Goal: Task Accomplishment & Management: Manage account settings

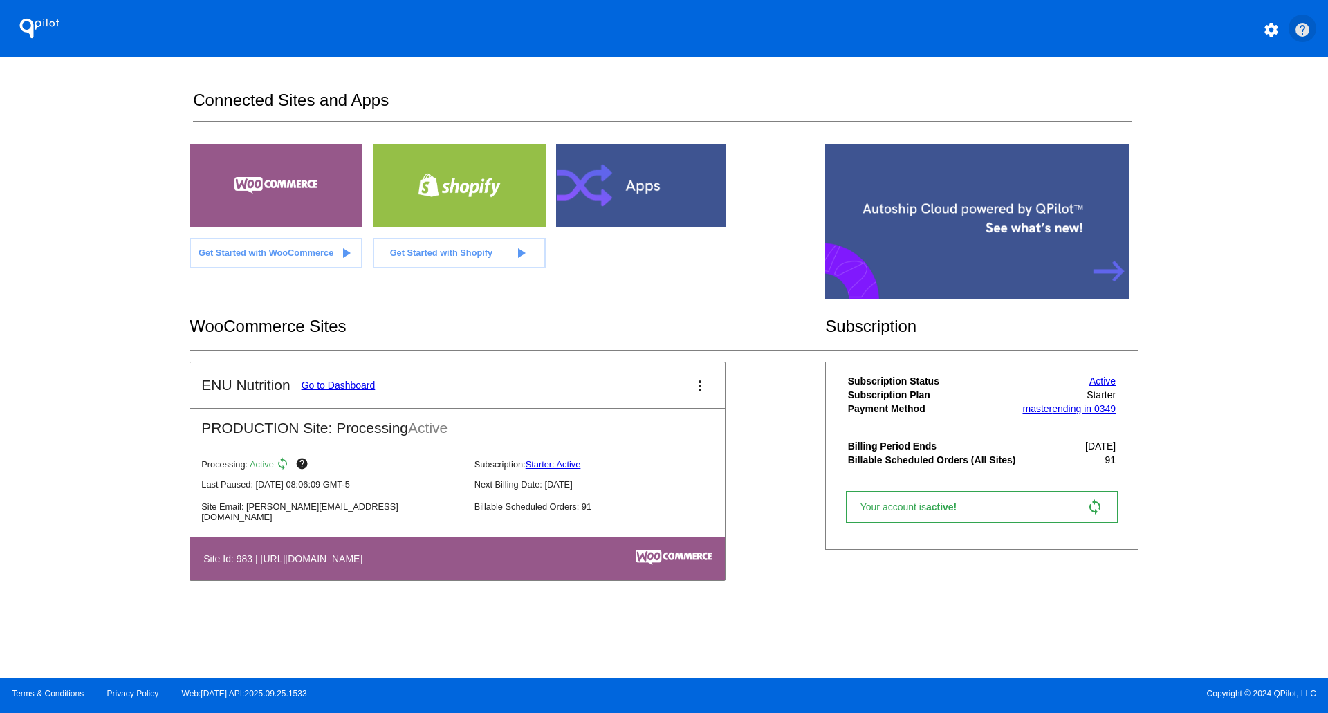
click at [1302, 32] on mat-icon "help" at bounding box center [1302, 29] width 17 height 17
click at [703, 394] on mat-icon "more_vert" at bounding box center [699, 386] width 17 height 17
click at [662, 394] on span "dashboard" at bounding box center [653, 399] width 53 height 12
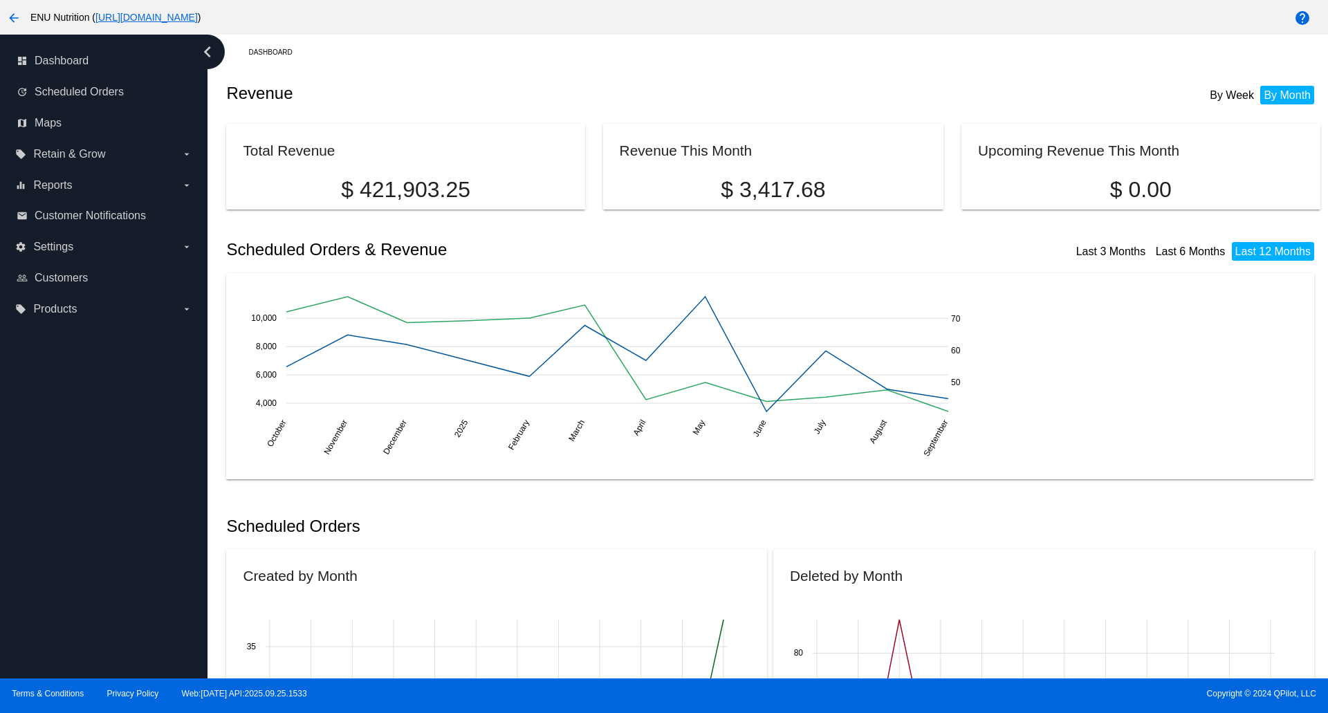
click at [13, 15] on mat-icon "arrow_back" at bounding box center [14, 18] width 17 height 17
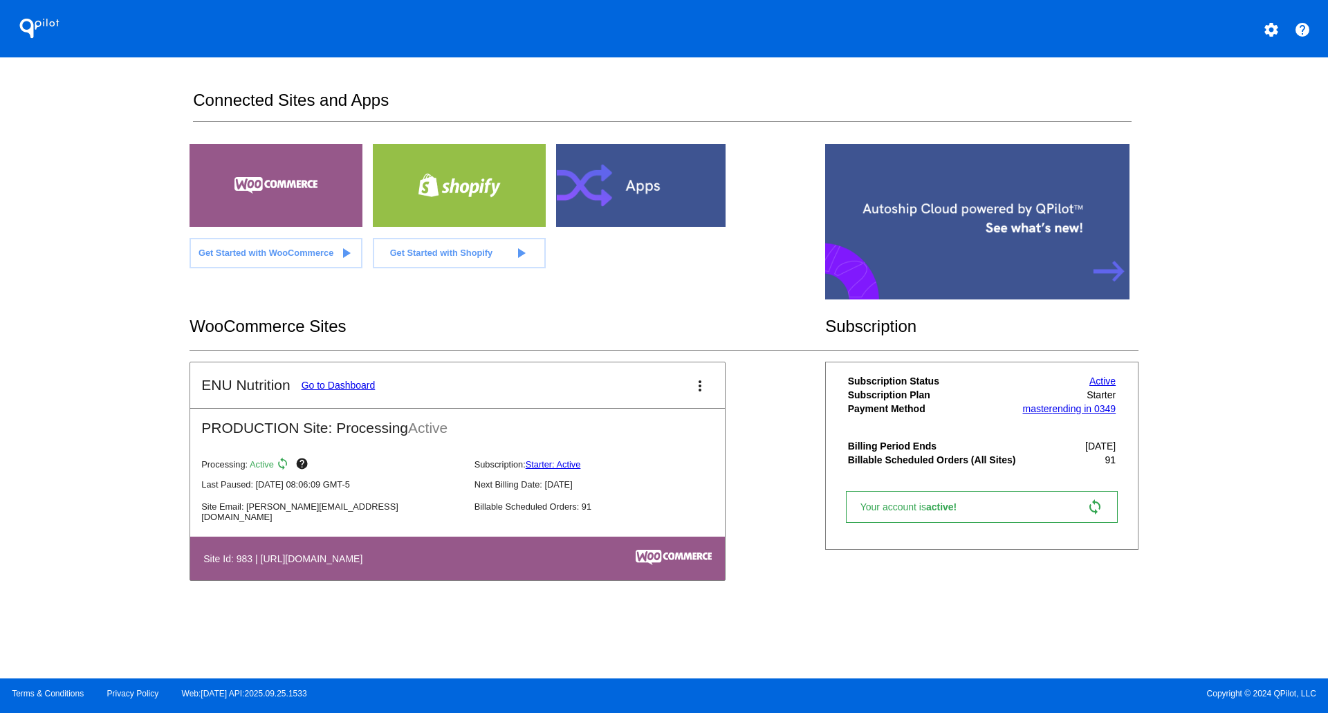
click at [1270, 33] on mat-icon "settings" at bounding box center [1271, 29] width 17 height 17
click at [1222, 41] on span "My Account" at bounding box center [1222, 36] width 57 height 12
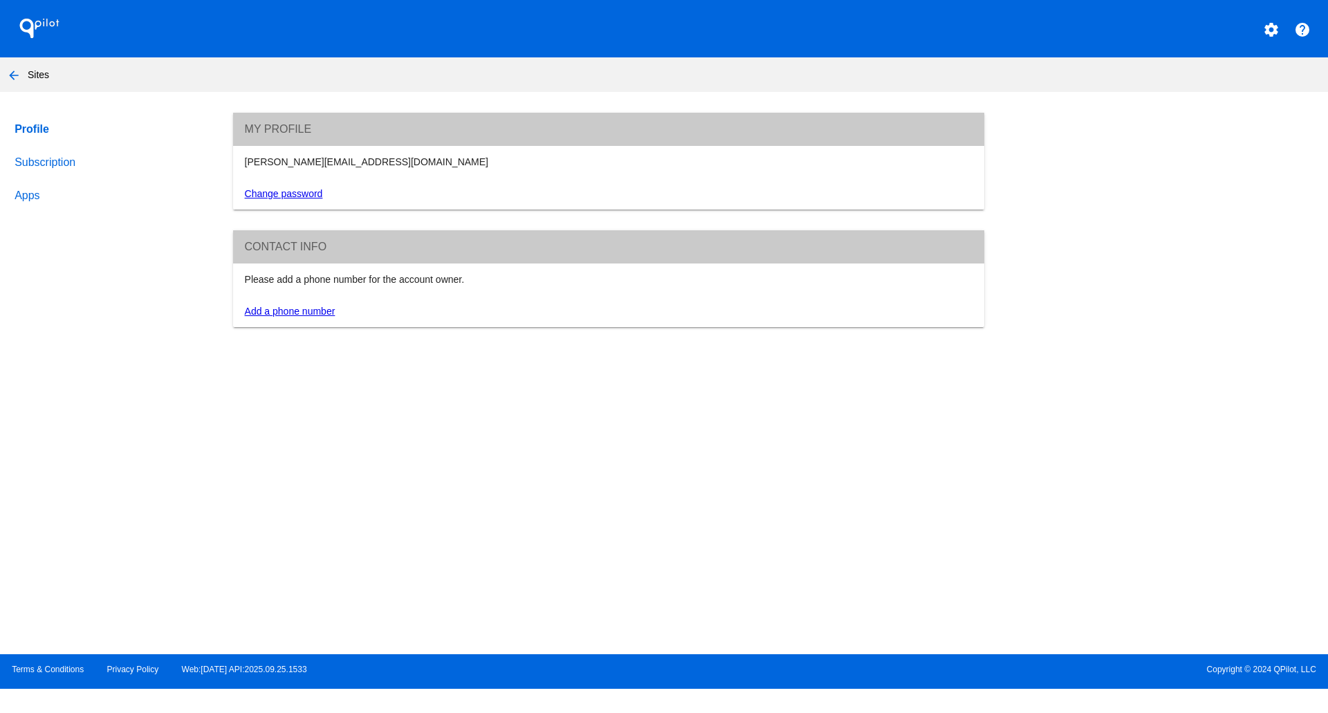
click at [39, 131] on link "Profile" at bounding box center [111, 129] width 198 height 33
click at [40, 164] on link "Subscription" at bounding box center [111, 162] width 198 height 33
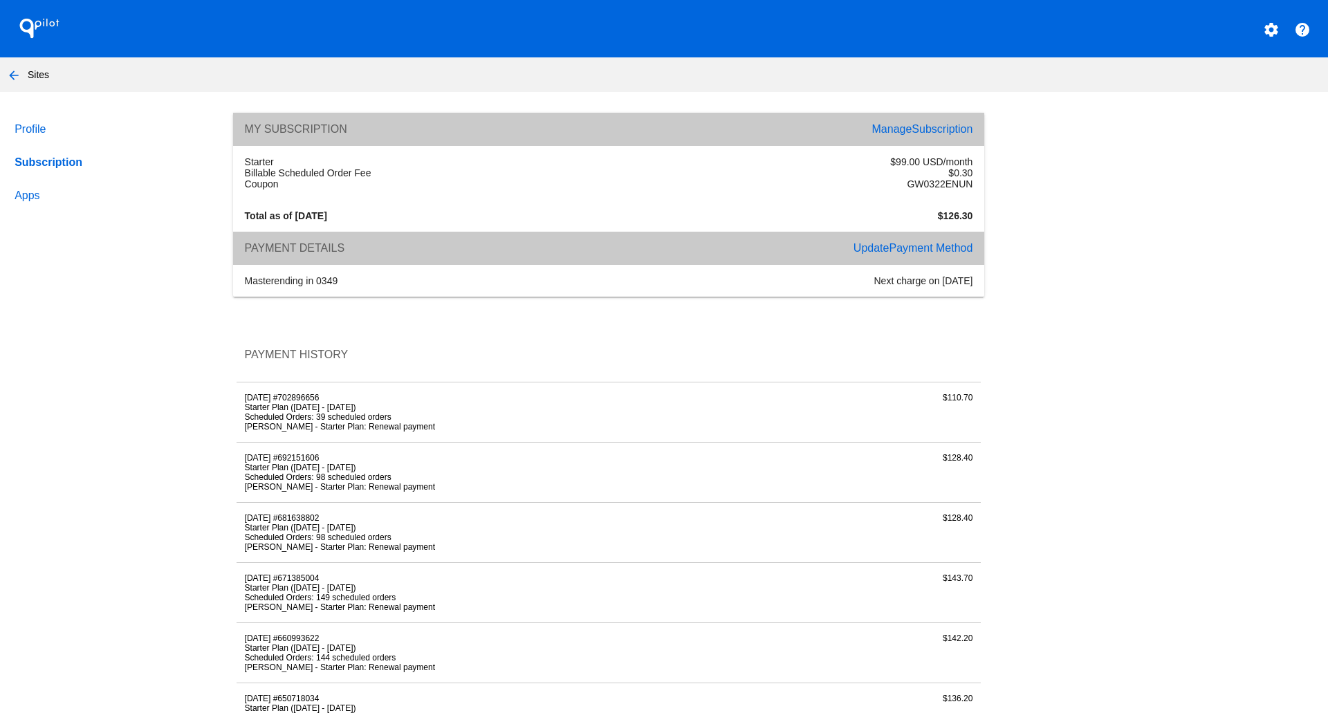
click at [330, 492] on li "[PERSON_NAME] - Starter Plan: Renewal payment" at bounding box center [485, 487] width 480 height 10
click at [953, 483] on div "$128.40" at bounding box center [856, 472] width 248 height 39
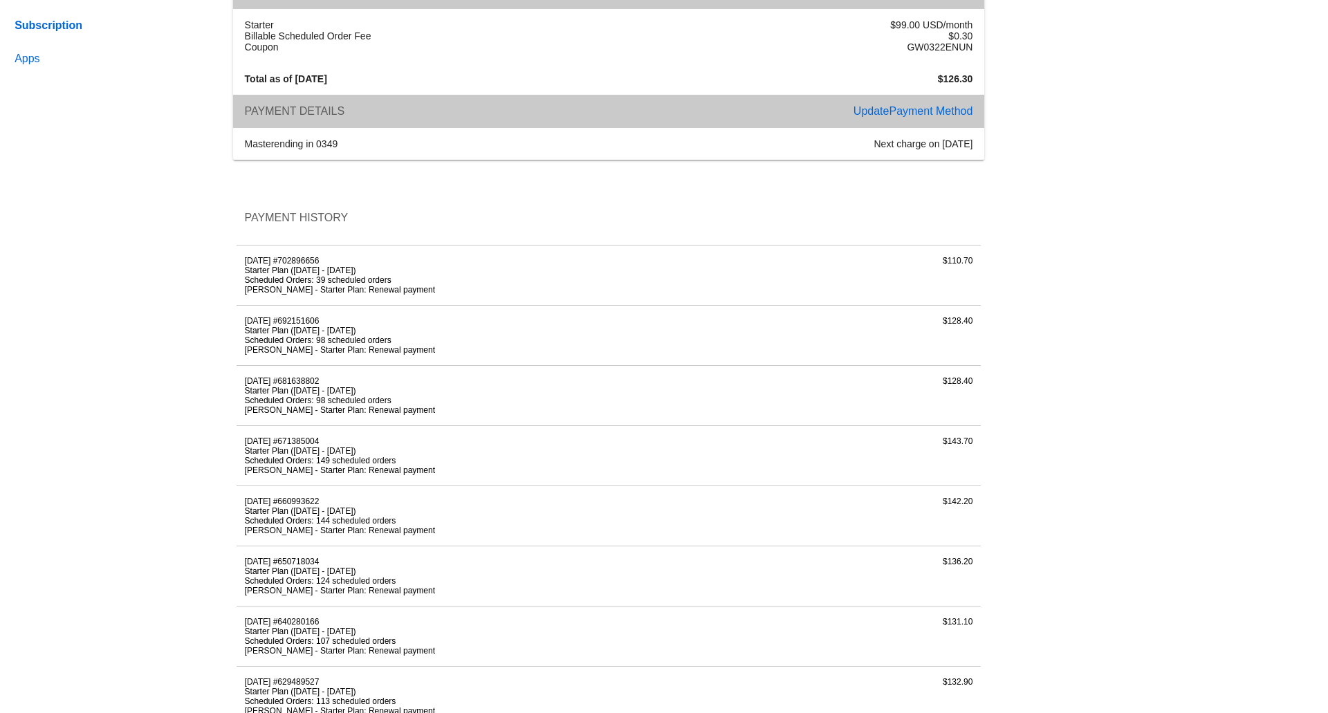
scroll to position [138, 0]
click at [360, 344] on div "[DATE] #692151606 Starter Plan ([DATE] - [DATE]) Scheduled Orders: 98 scheduled…" at bounding box center [484, 334] width 496 height 39
click at [306, 346] on div "[DATE] #692151606 Starter Plan ([DATE] - [DATE]) Scheduled Orders: 98 scheduled…" at bounding box center [484, 334] width 496 height 39
click at [297, 344] on li "Scheduled Orders: 98 scheduled orders" at bounding box center [485, 340] width 480 height 10
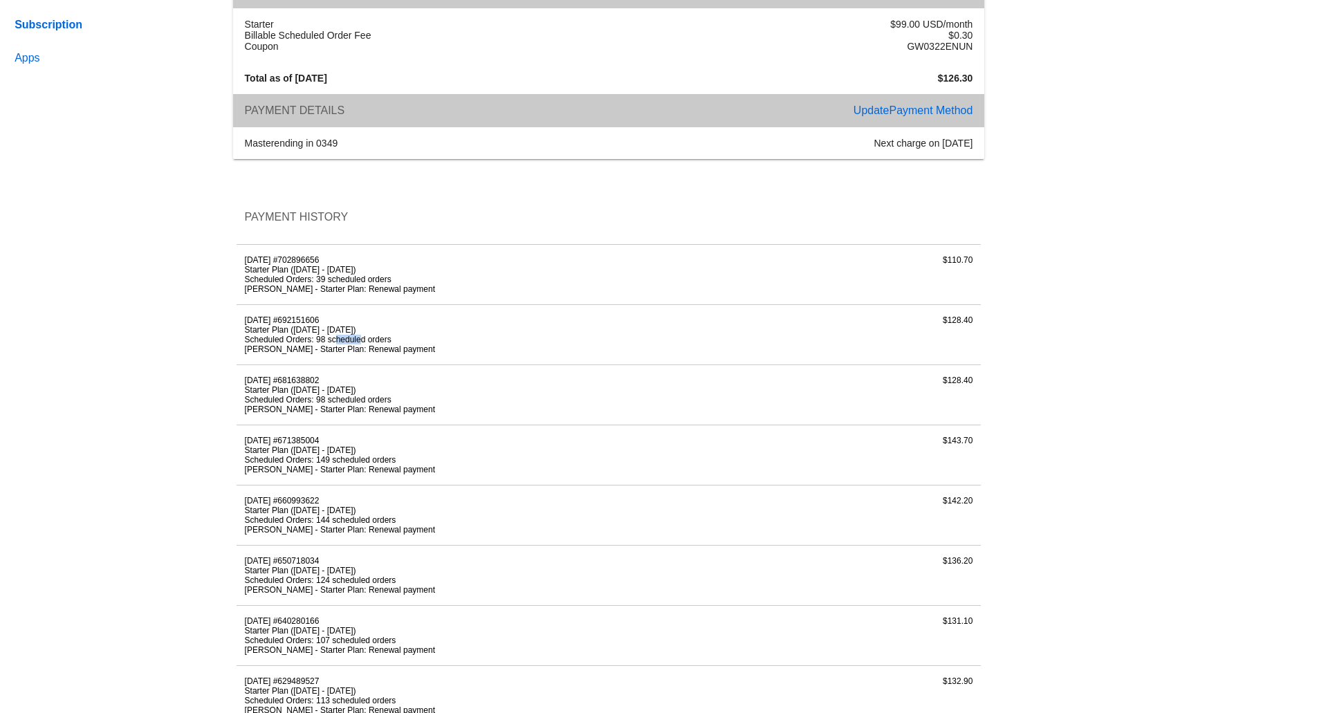
click at [288, 344] on li "Scheduled Orders: 98 scheduled orders" at bounding box center [485, 340] width 480 height 10
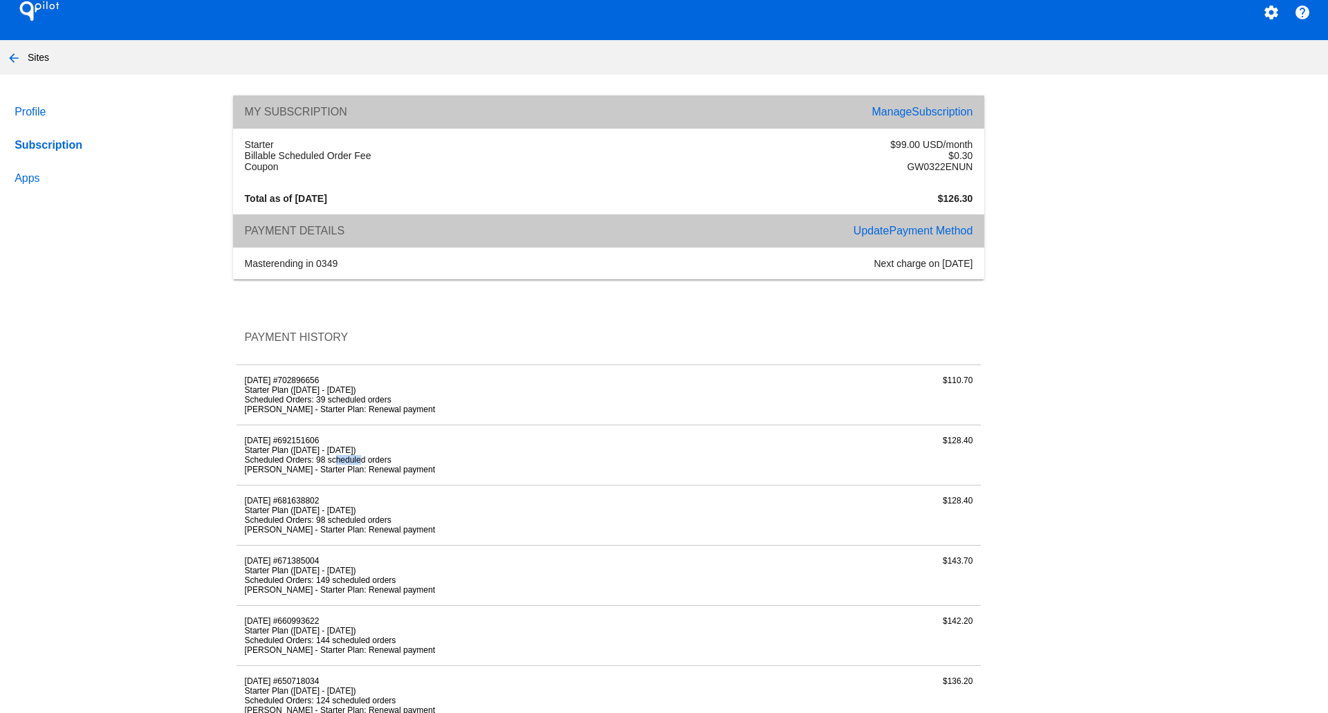
scroll to position [0, 0]
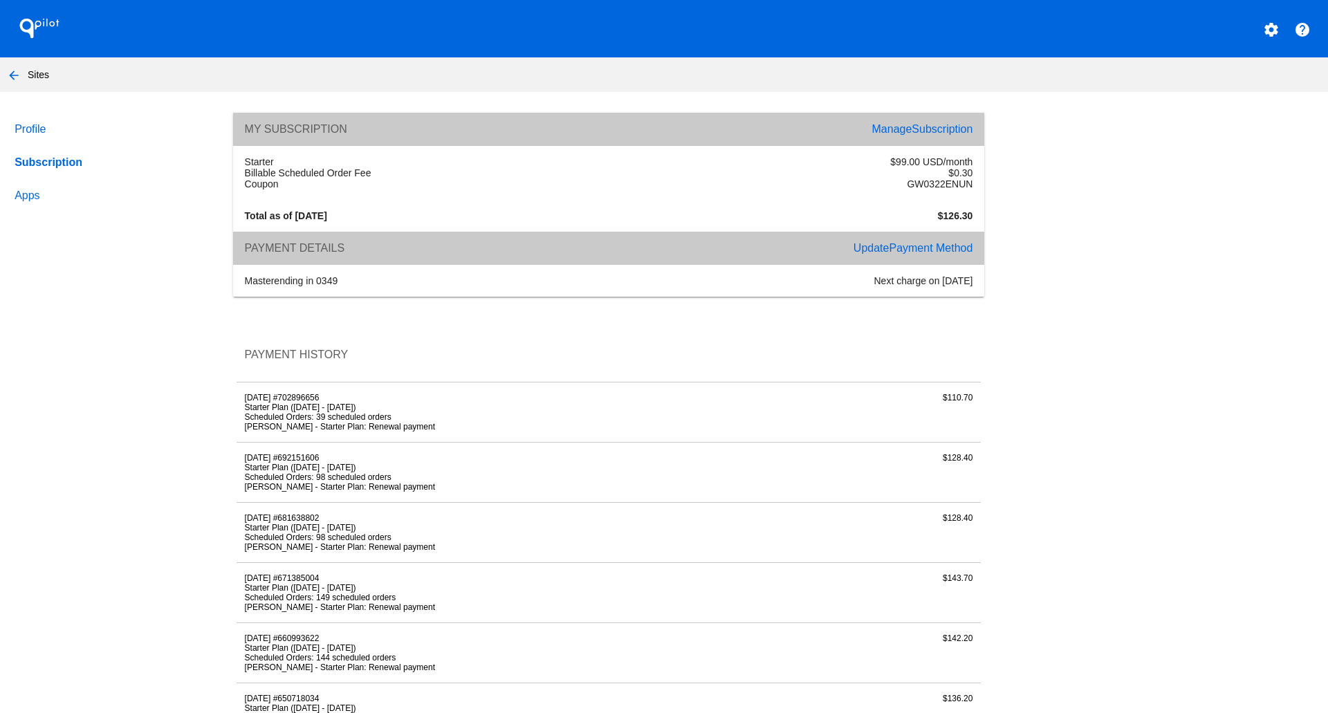
click at [889, 254] on span "Payment Method" at bounding box center [931, 248] width 84 height 12
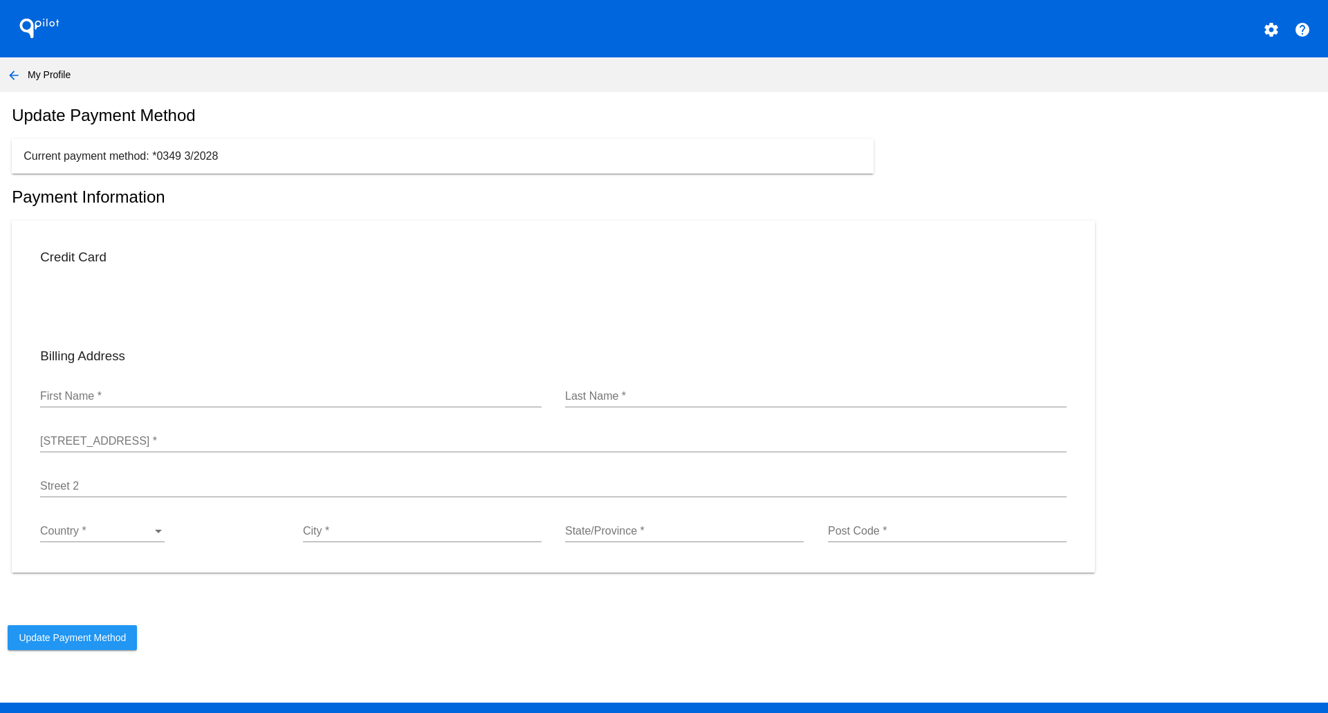
click at [14, 78] on mat-icon "arrow_back" at bounding box center [14, 75] width 17 height 17
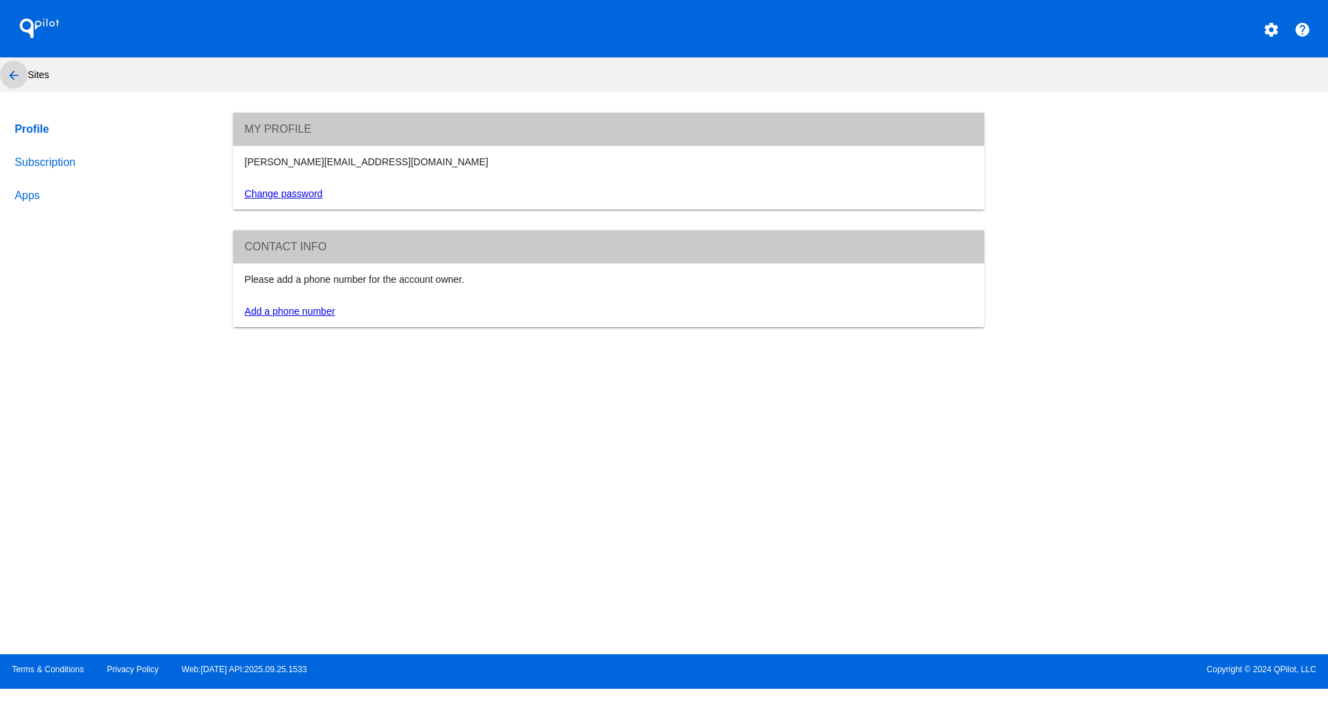
click at [8, 77] on mat-icon "arrow_back" at bounding box center [14, 75] width 17 height 17
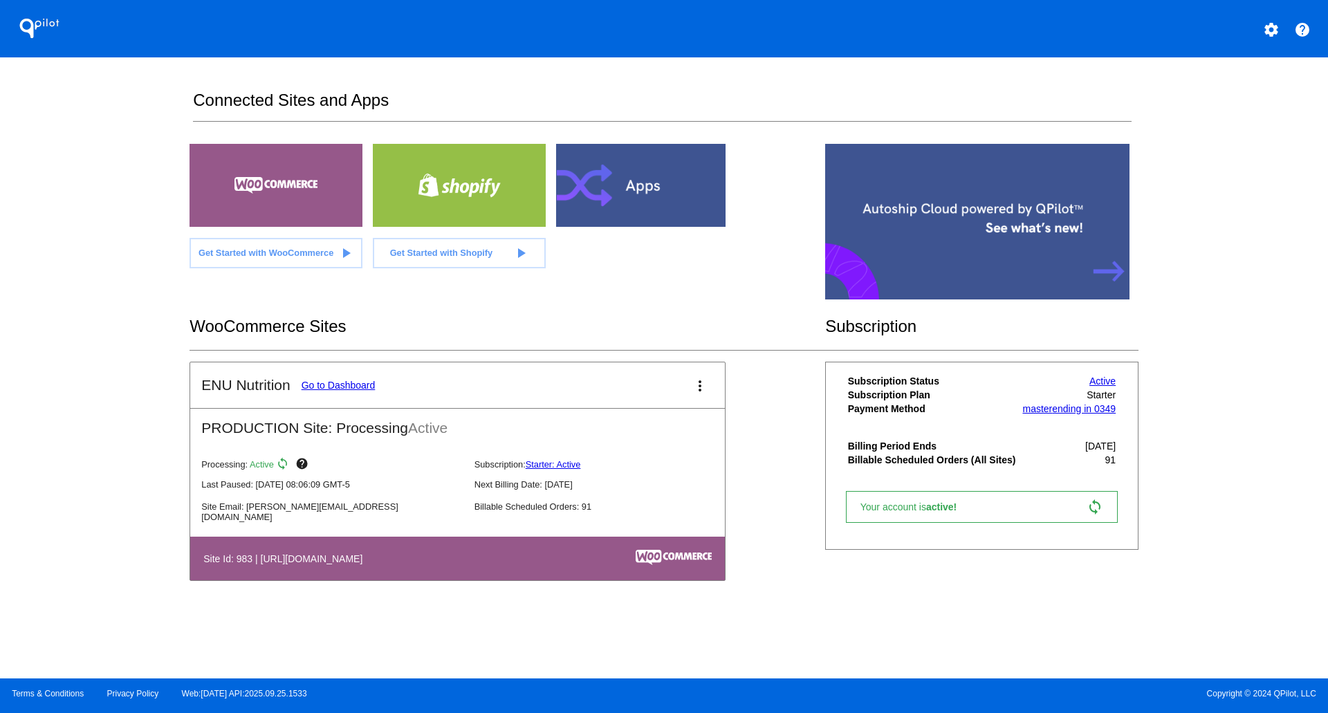
click at [1272, 25] on mat-icon "settings" at bounding box center [1271, 29] width 17 height 17
click at [916, 528] on div at bounding box center [664, 356] width 1328 height 713
click at [1275, 32] on mat-icon "settings" at bounding box center [1271, 29] width 17 height 17
click at [1223, 36] on span "My Account" at bounding box center [1222, 36] width 57 height 12
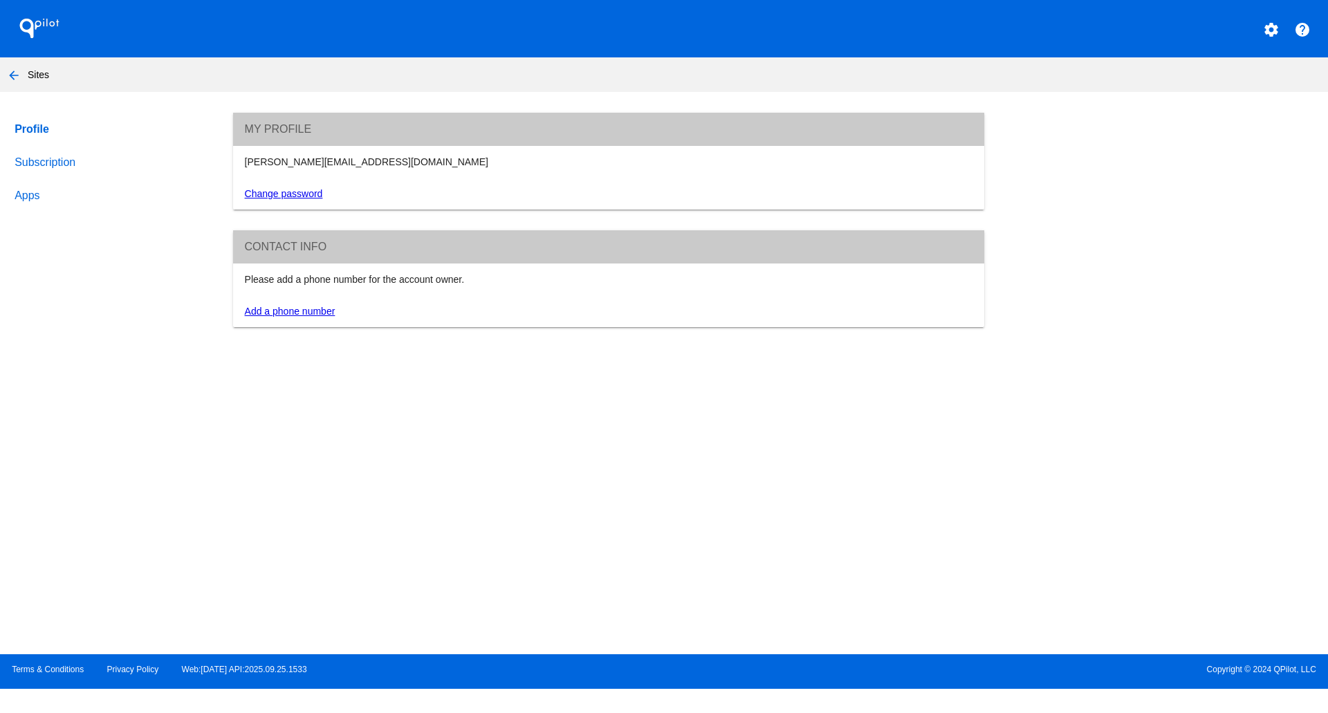
click at [36, 160] on link "Subscription" at bounding box center [111, 162] width 198 height 33
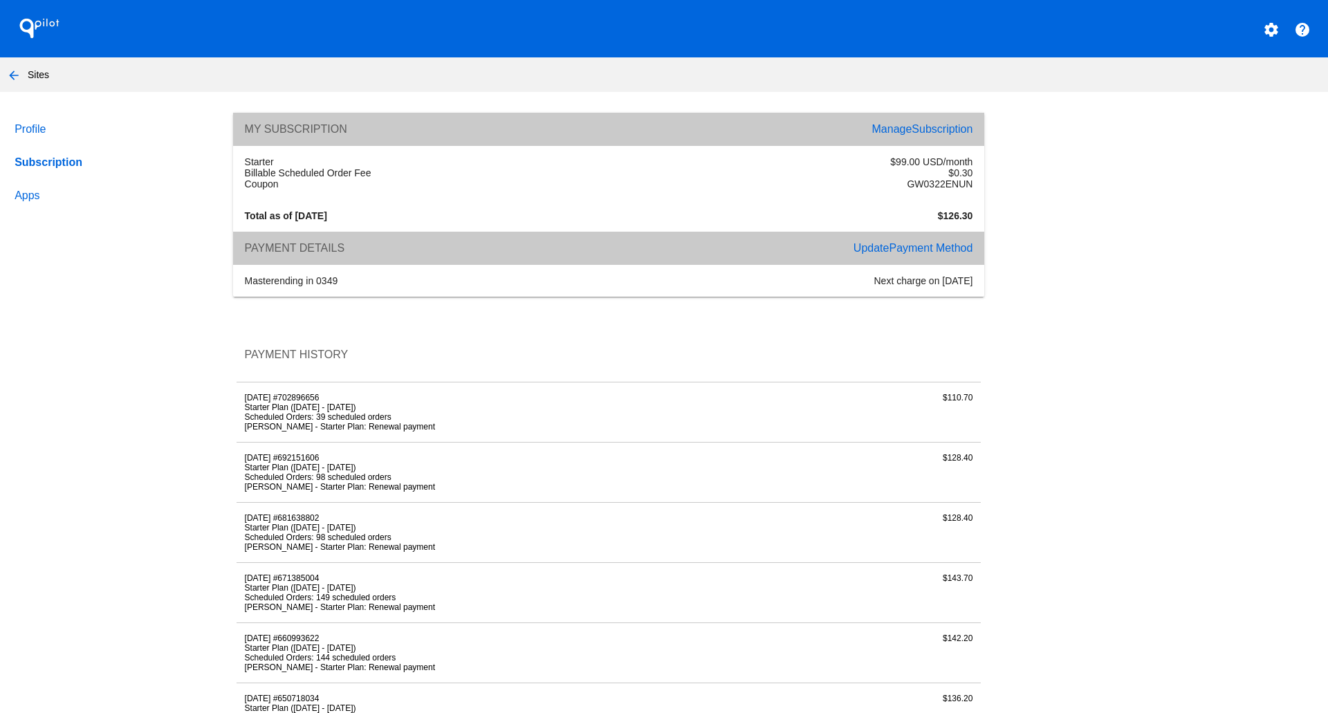
click at [303, 412] on li "Starter Plan ([DATE] - [DATE])" at bounding box center [485, 407] width 480 height 10
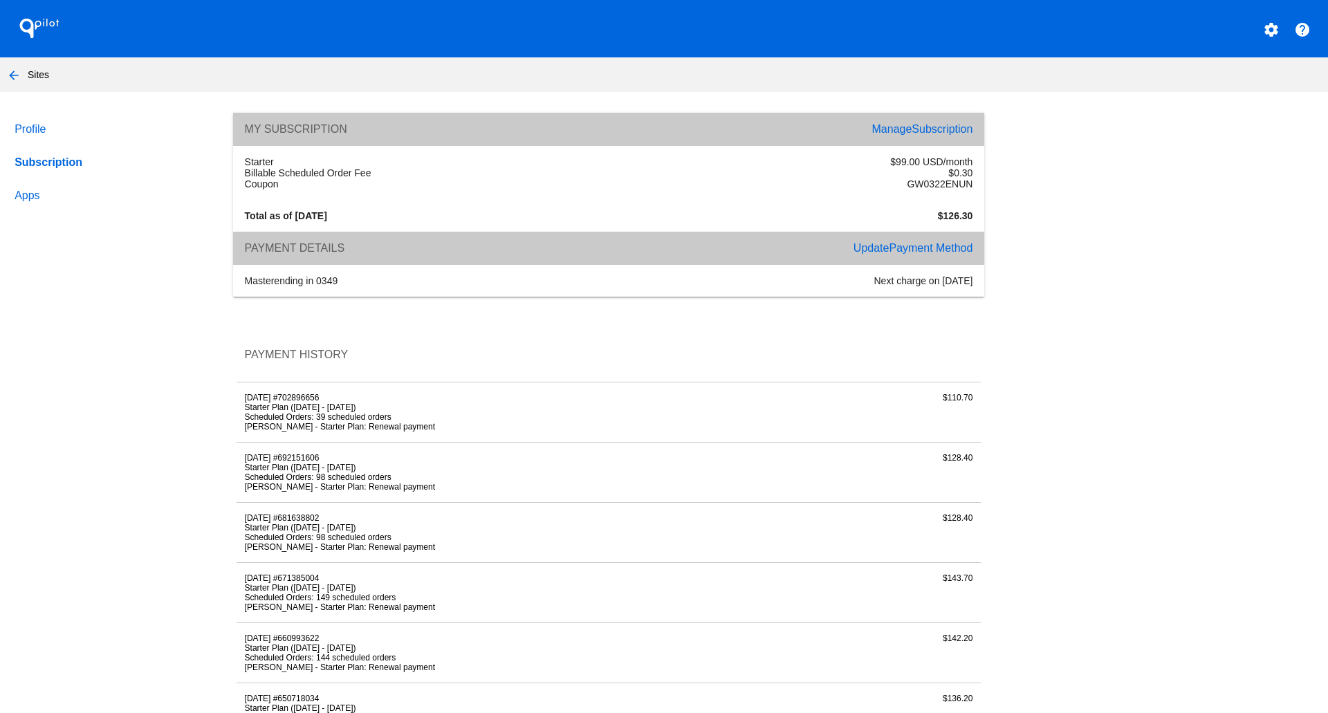
click at [272, 412] on li "Starter Plan ([DATE] - [DATE])" at bounding box center [485, 407] width 480 height 10
click at [257, 412] on li "Starter Plan ([DATE] - [DATE])" at bounding box center [485, 407] width 480 height 10
click at [237, 427] on div "9/28/2025 #702896656 Starter Plan (09/28/2025 - 10/28/2025) Scheduled Orders: 3…" at bounding box center [484, 412] width 496 height 39
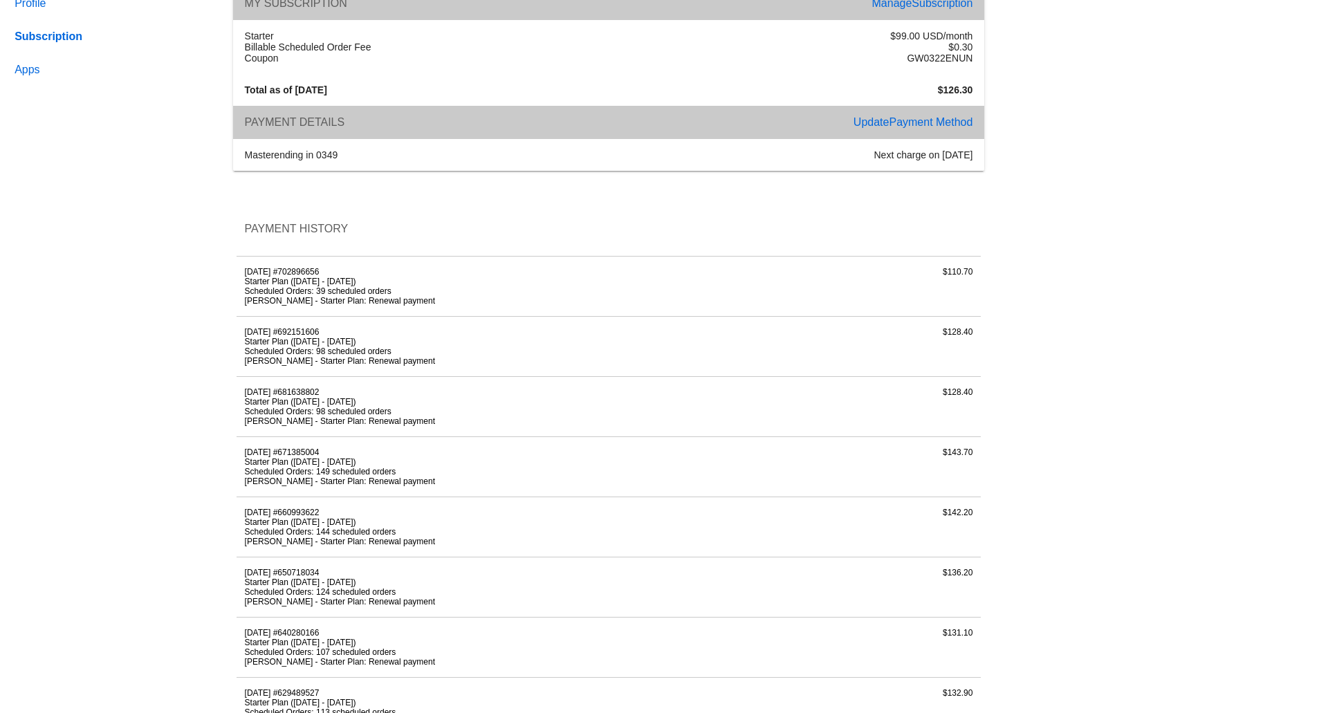
click at [284, 426] on ul "Starter Plan (07/28/2025 - 08/28/2025) Scheduled Orders: 98 scheduled orders Kr…" at bounding box center [485, 411] width 480 height 29
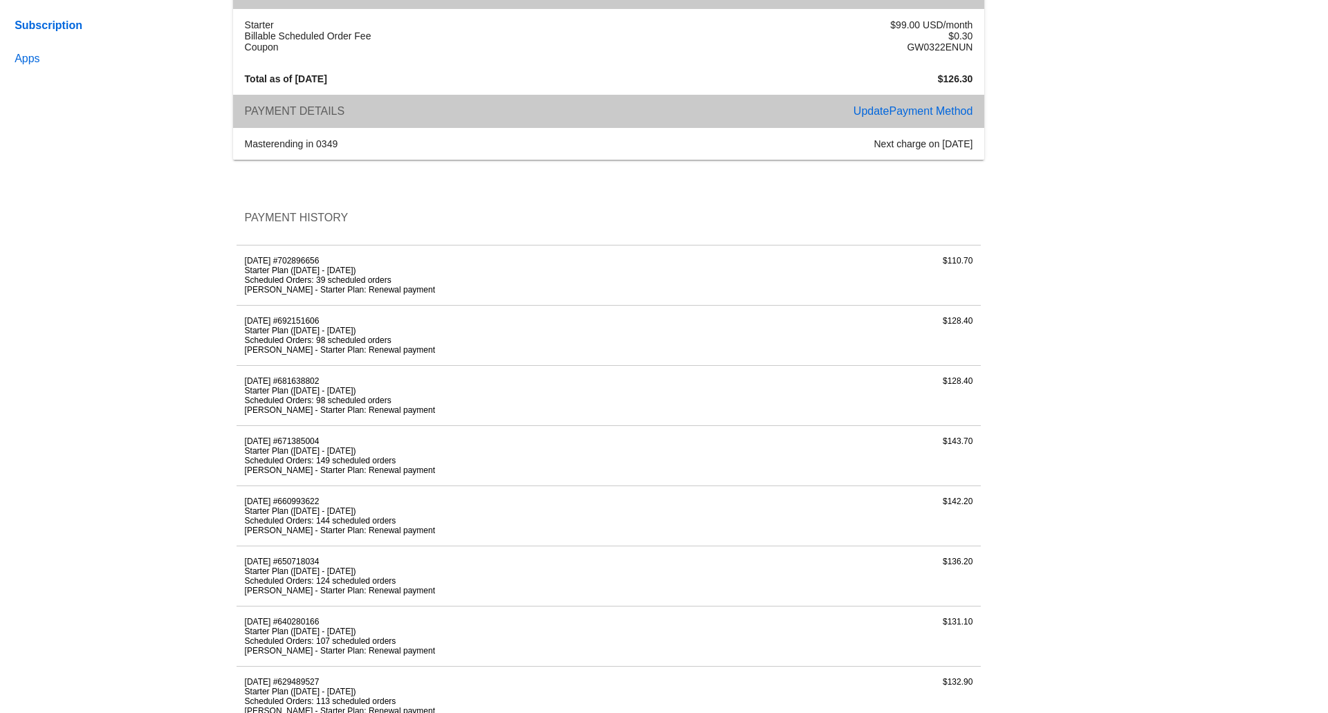
click at [275, 345] on li "Scheduled Orders: 98 scheduled orders" at bounding box center [485, 340] width 480 height 10
click at [275, 344] on li "Scheduled Orders: 98 scheduled orders" at bounding box center [485, 340] width 480 height 10
click at [434, 405] on li "Scheduled Orders: 98 scheduled orders" at bounding box center [485, 400] width 480 height 10
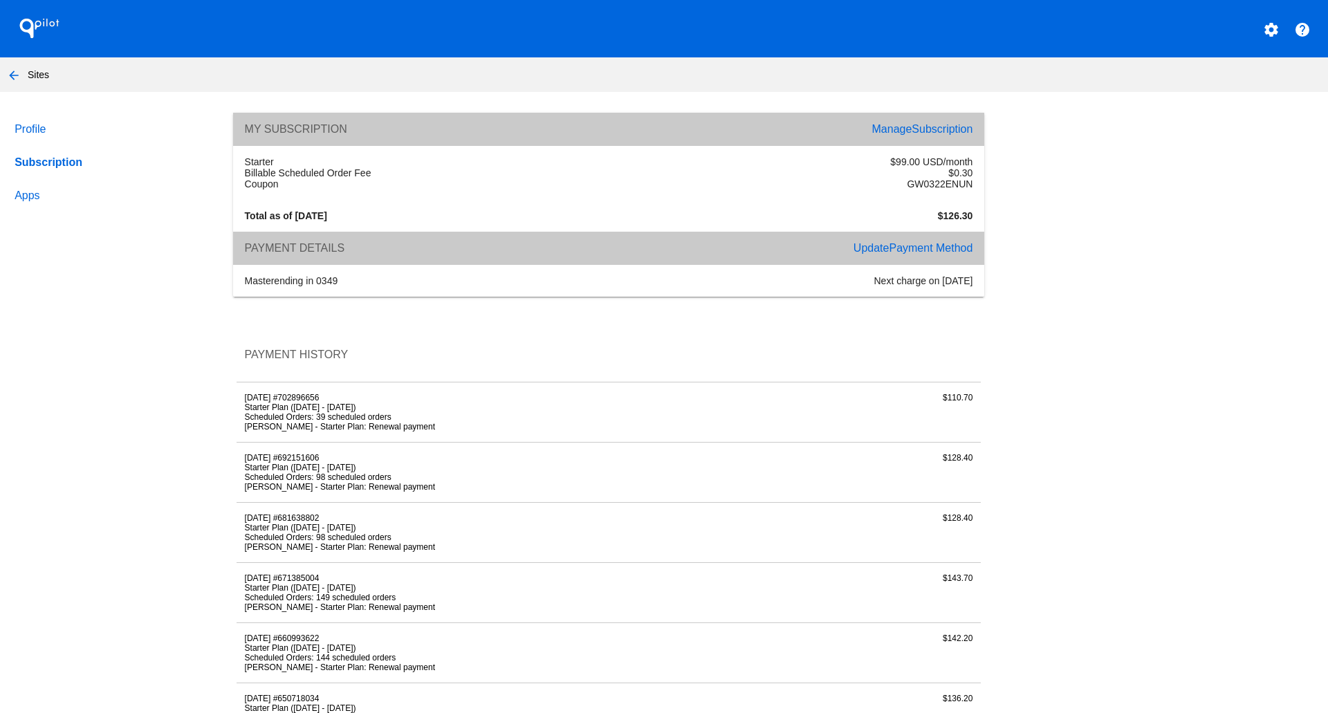
scroll to position [2, 0]
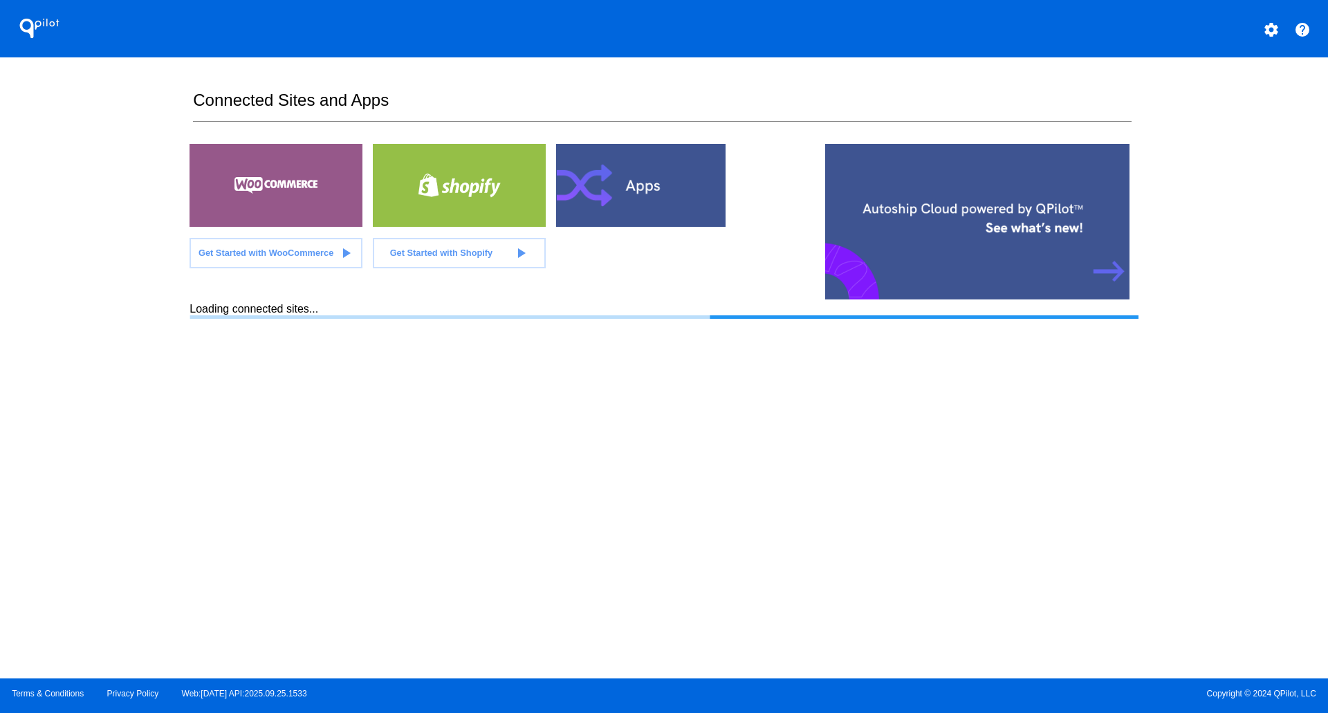
click at [1265, 31] on mat-icon "settings" at bounding box center [1271, 29] width 17 height 17
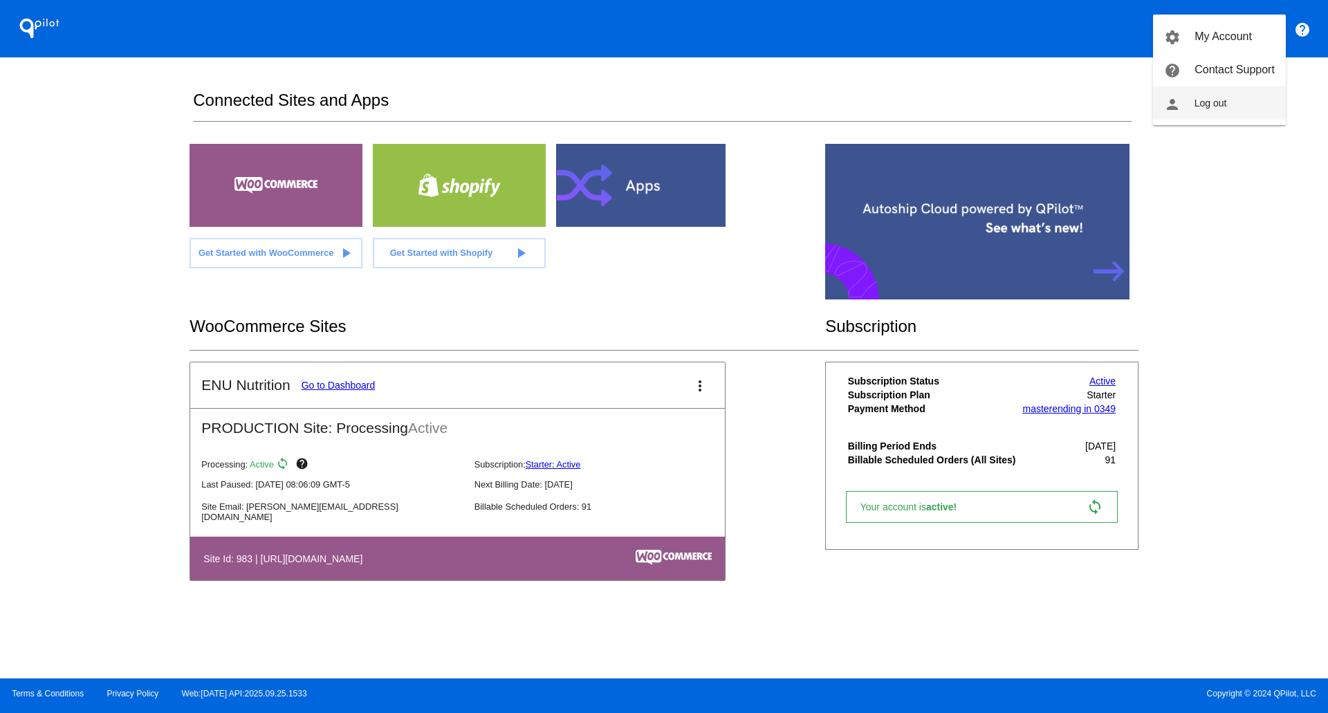
click at [1191, 109] on button "person Log out" at bounding box center [1219, 102] width 133 height 33
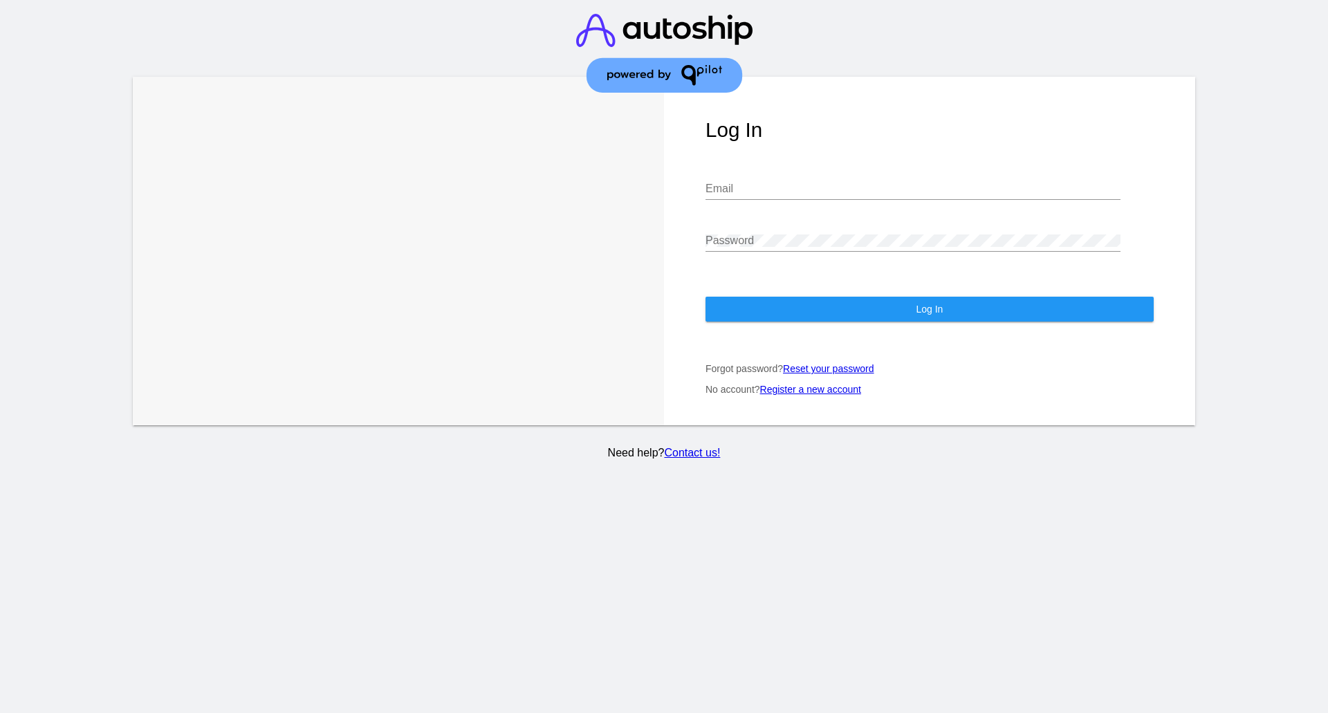
type input "[PERSON_NAME][EMAIL_ADDRESS][DOMAIN_NAME]"
click at [894, 204] on div "Log In [PERSON_NAME][EMAIL_ADDRESS][DOMAIN_NAME] Email Password Log In Forgot p…" at bounding box center [929, 251] width 531 height 349
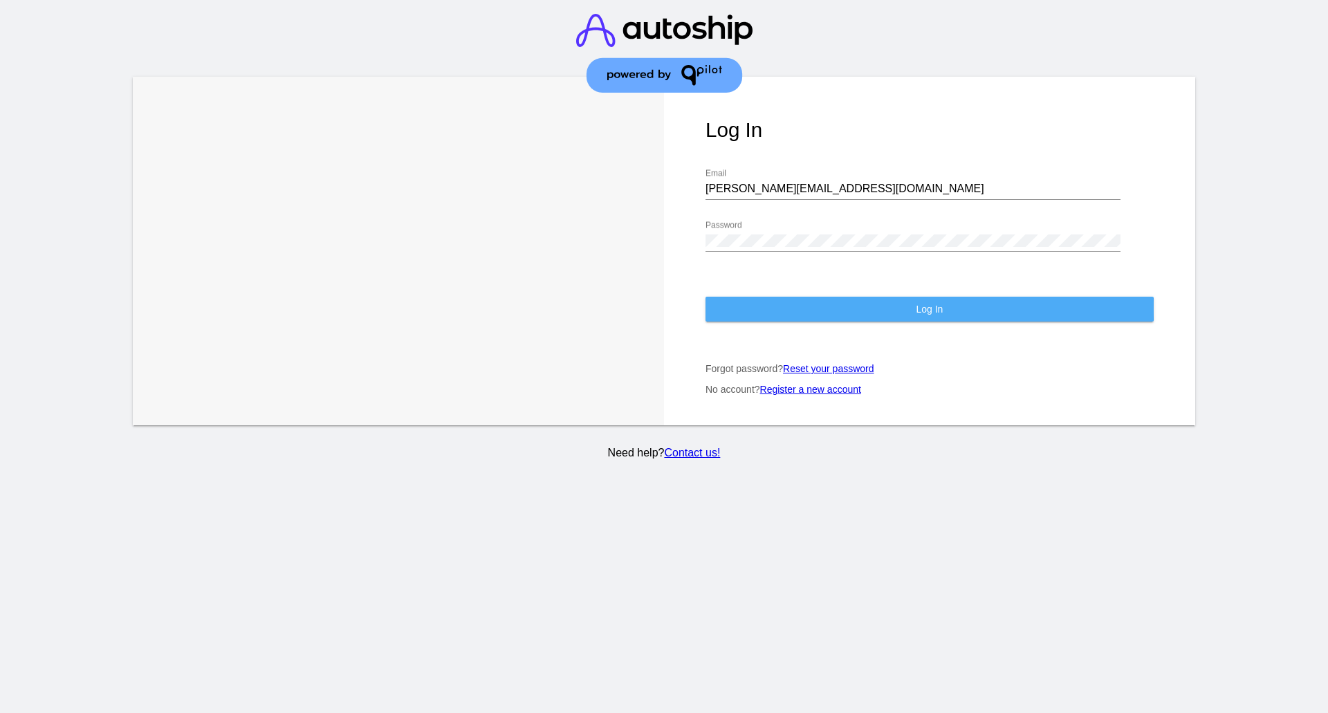
click at [891, 298] on button "Log In" at bounding box center [929, 309] width 448 height 25
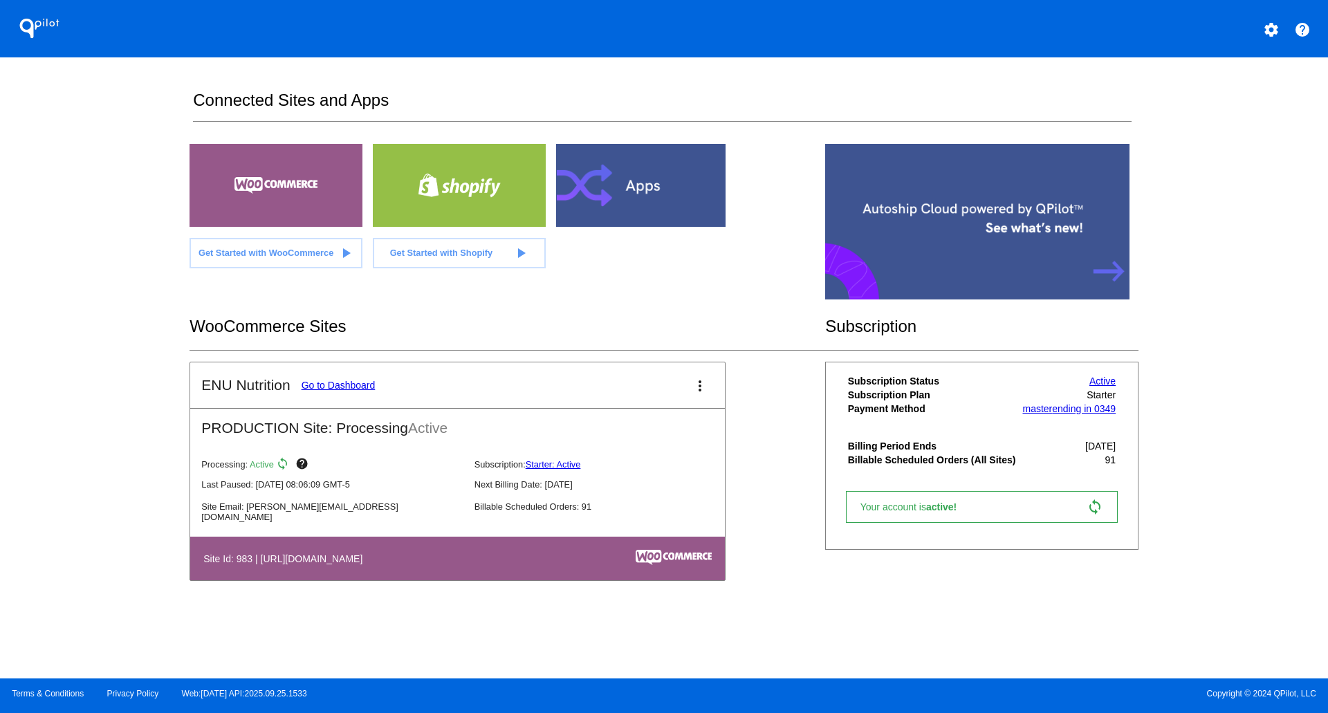
click at [703, 394] on mat-icon "more_vert" at bounding box center [699, 386] width 17 height 17
click at [648, 431] on link "edit edit" at bounding box center [650, 432] width 129 height 33
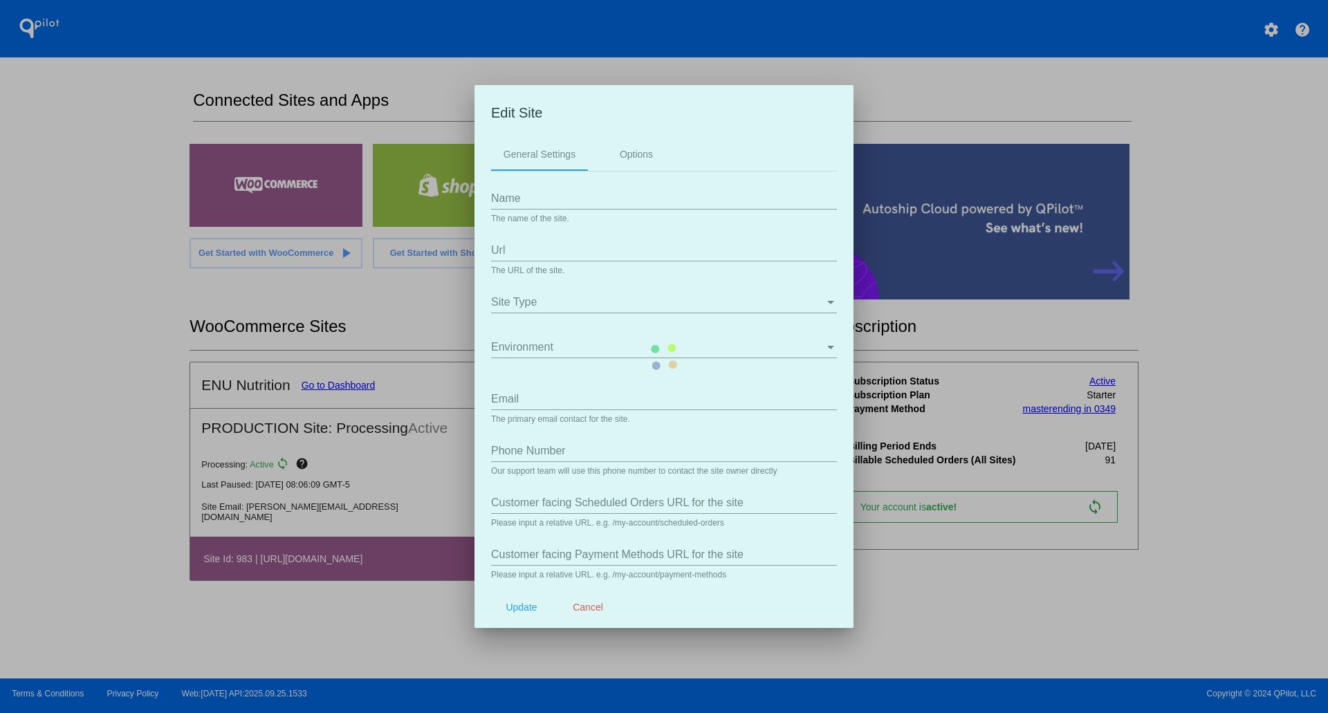
type input "ENU Nutrition"
type input "[URL][DOMAIN_NAME]"
type input "[PERSON_NAME][EMAIL_ADDRESS][DOMAIN_NAME]"
type input "/my-account/scheduled-orders/"
type input "my-account/payment-methods/"
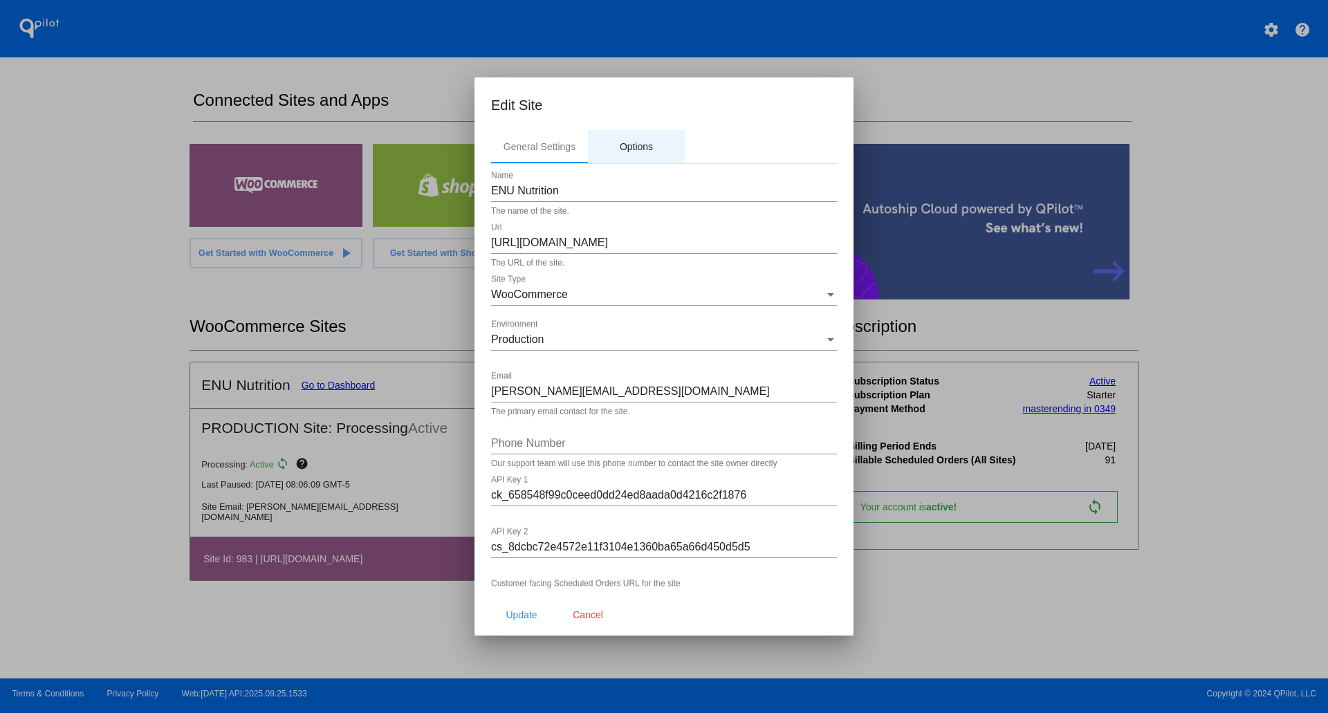
click at [649, 149] on div "Options" at bounding box center [636, 146] width 33 height 11
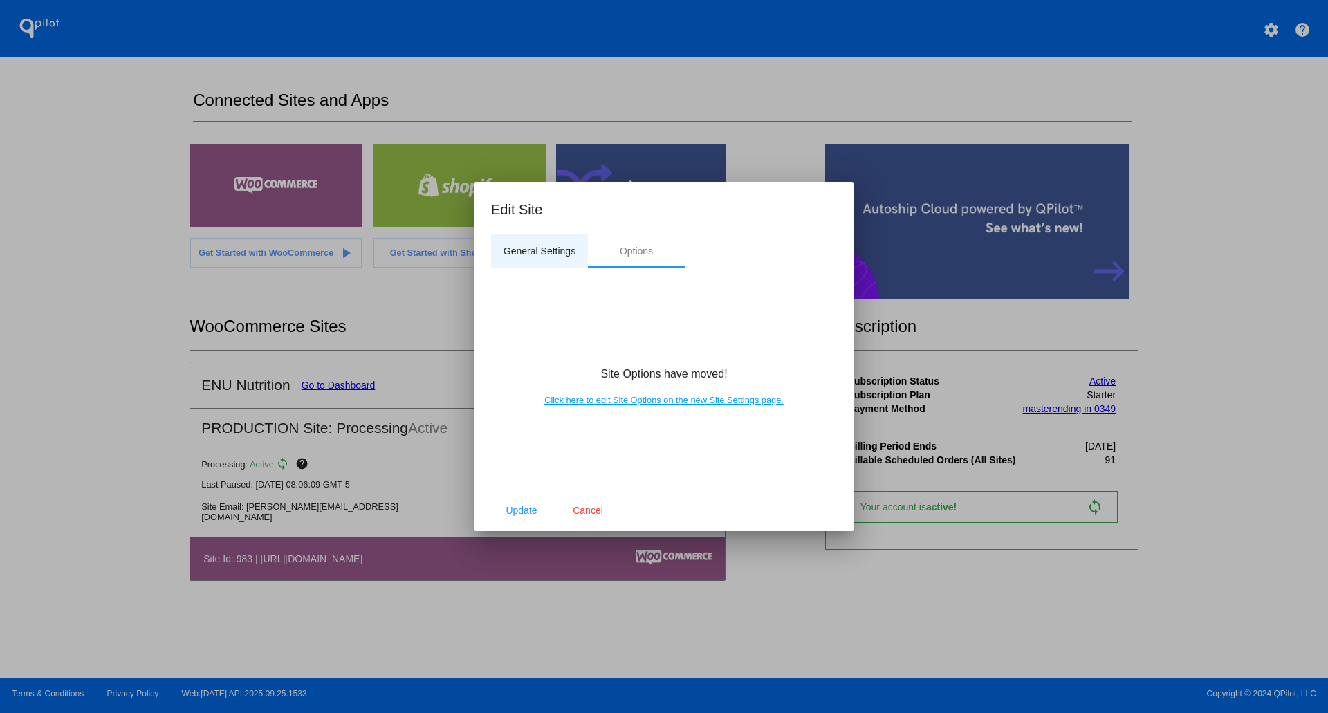
click at [531, 257] on div "General Settings" at bounding box center [539, 250] width 72 height 11
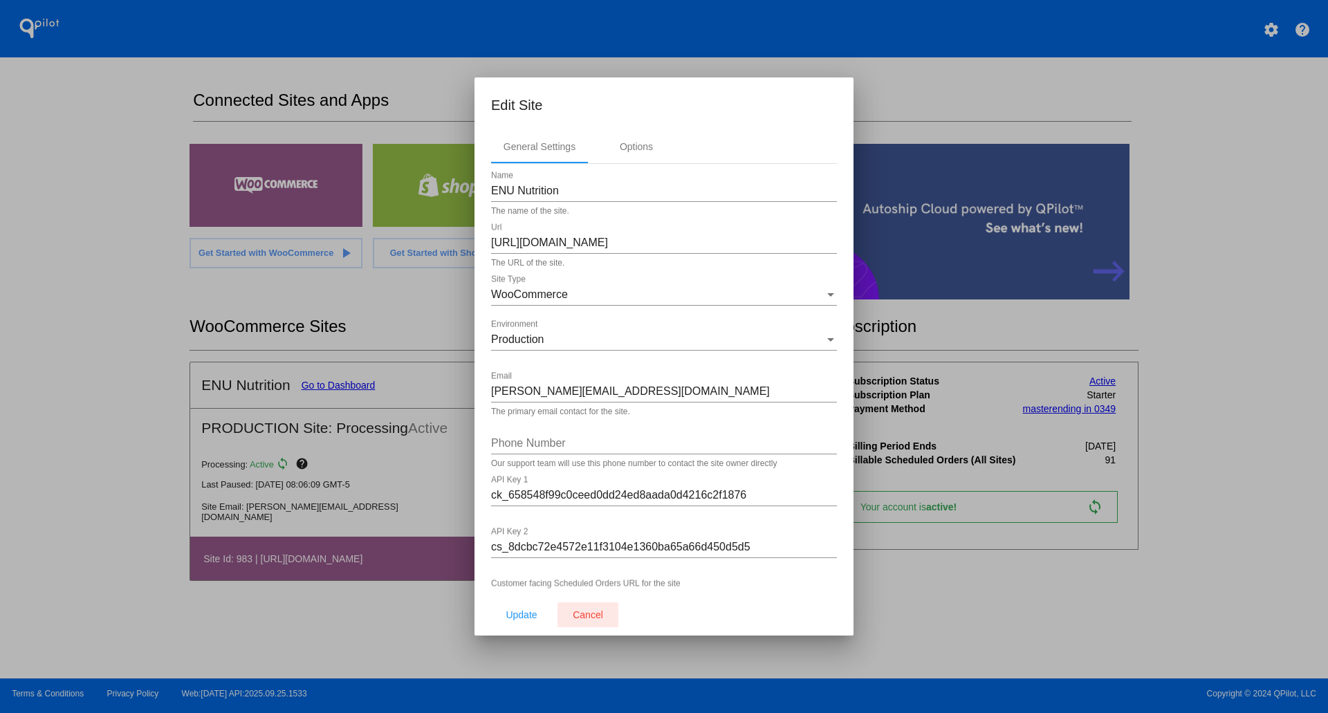
click at [603, 620] on button "Cancel" at bounding box center [587, 614] width 61 height 25
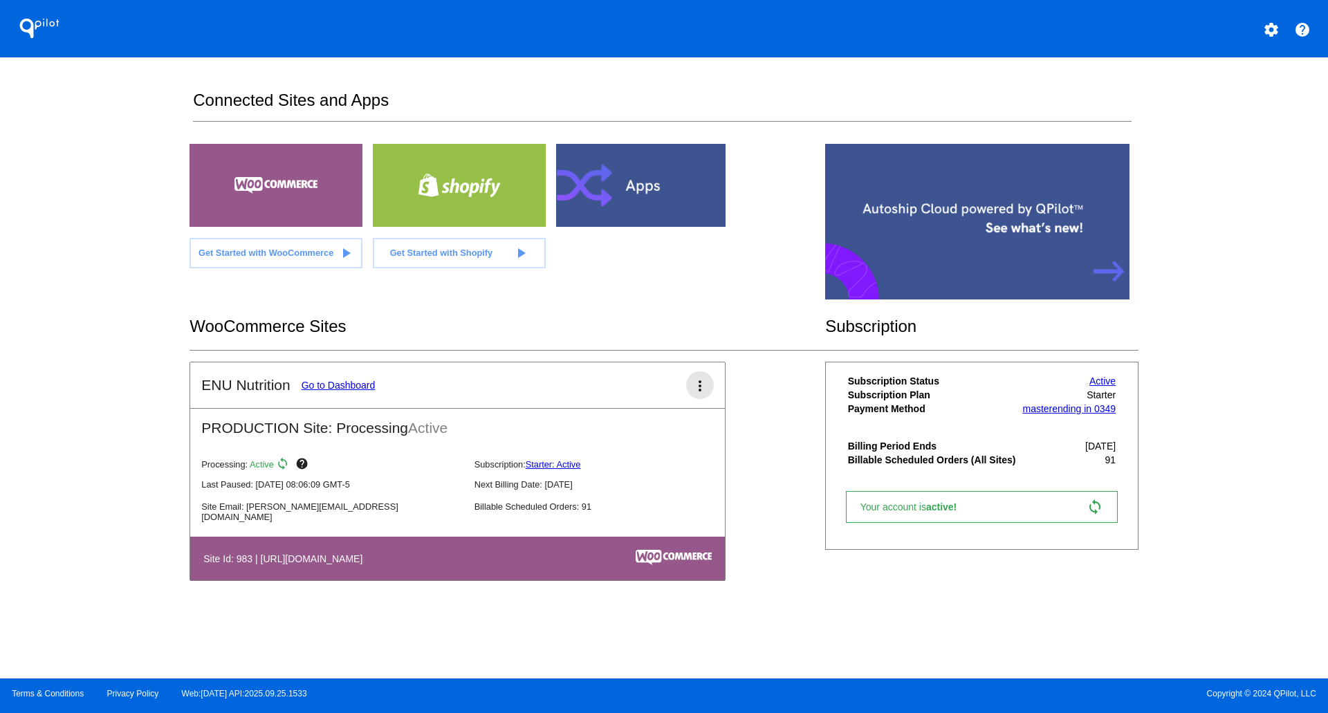
click at [696, 382] on button "more_vert" at bounding box center [700, 385] width 28 height 28
click at [703, 394] on mat-icon "more_vert" at bounding box center [699, 386] width 17 height 17
click at [718, 345] on div at bounding box center [664, 356] width 1328 height 713
click at [1109, 277] on div at bounding box center [977, 222] width 304 height 156
click at [317, 391] on link "Go to Dashboard" at bounding box center [338, 385] width 74 height 11
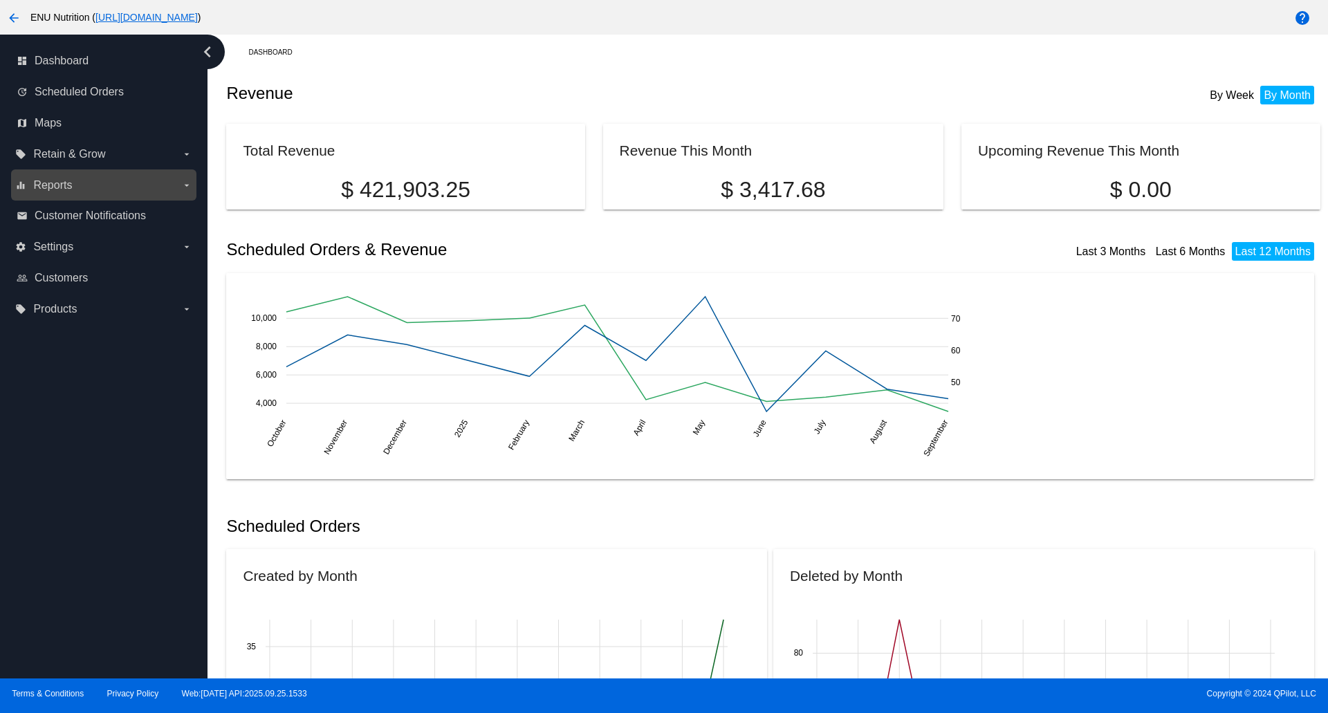
click at [185, 186] on icon "arrow_drop_down" at bounding box center [186, 185] width 11 height 11
click at [0, 0] on input "equalizer Reports arrow_drop_down" at bounding box center [0, 0] width 0 height 0
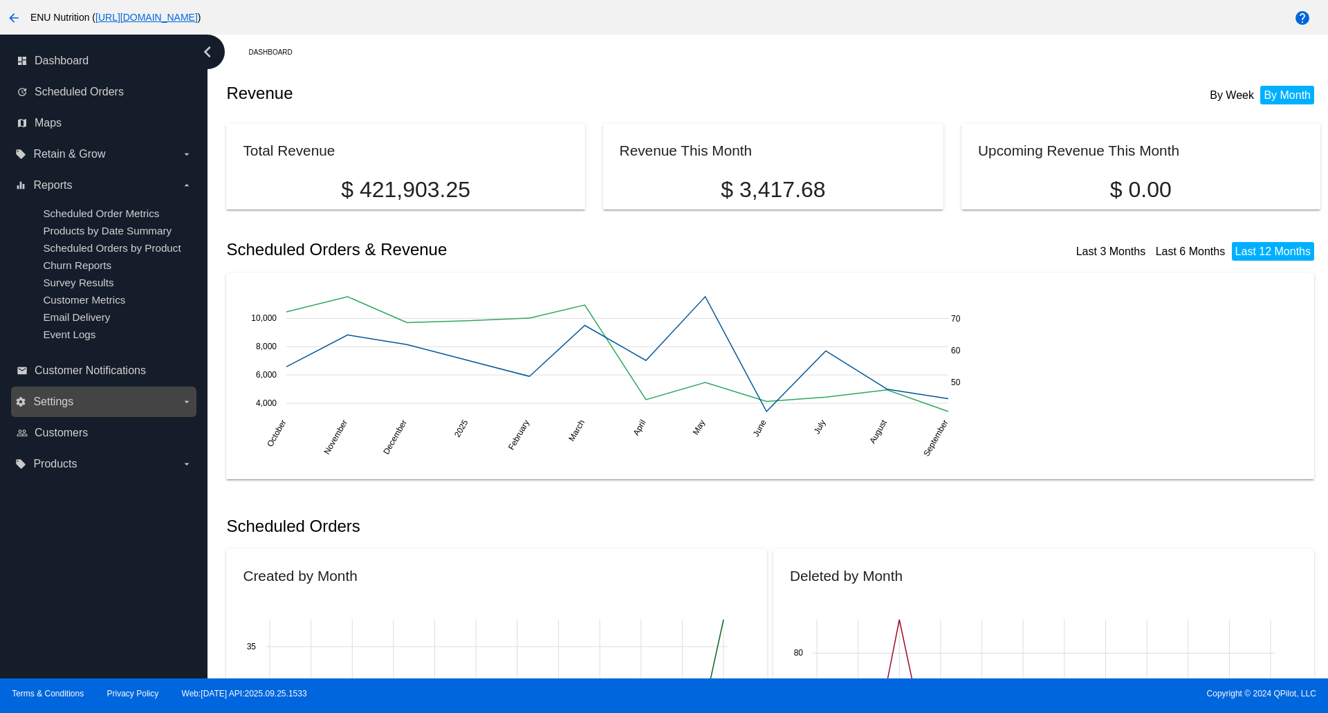
click at [129, 402] on label "settings Settings arrow_drop_down" at bounding box center [103, 402] width 176 height 22
click at [0, 0] on input "settings Settings arrow_drop_down" at bounding box center [0, 0] width 0 height 0
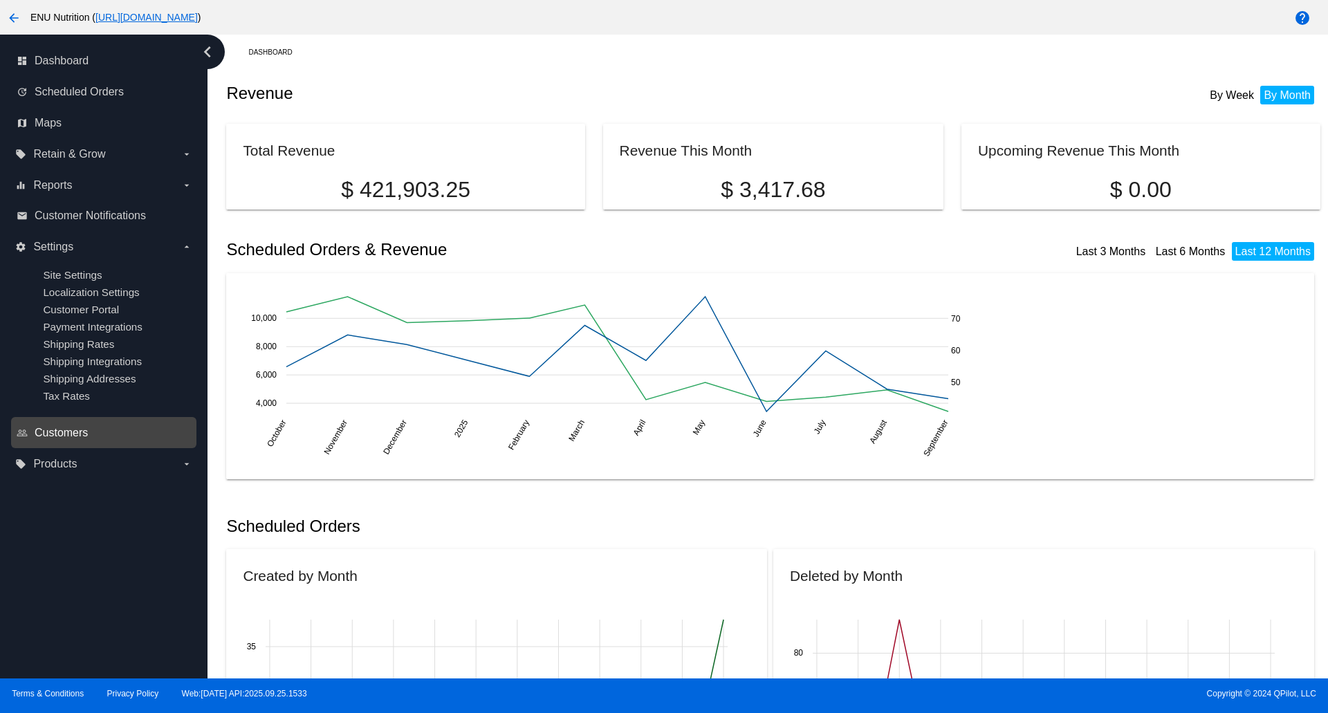
click at [66, 433] on span "Customers" at bounding box center [61, 433] width 53 height 12
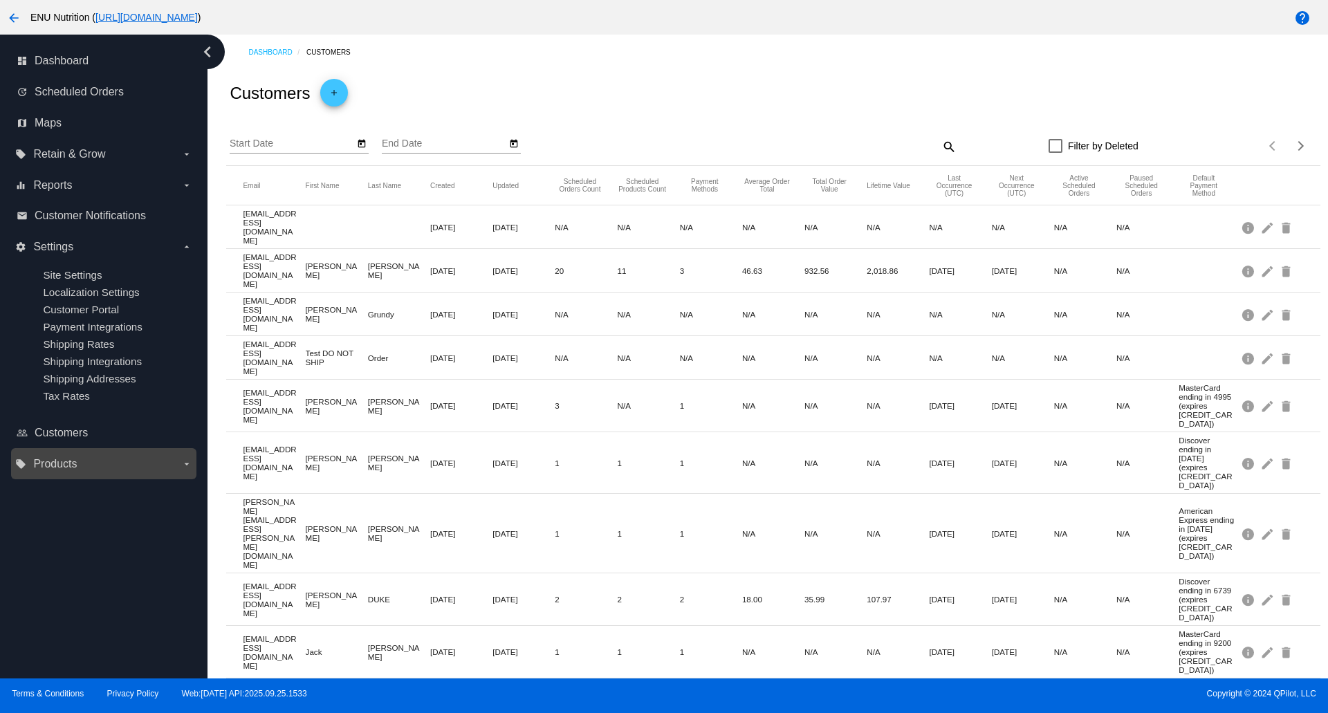
click at [176, 465] on label "local_offer Products arrow_drop_down" at bounding box center [103, 464] width 176 height 22
click at [0, 0] on input "local_offer Products arrow_drop_down" at bounding box center [0, 0] width 0 height 0
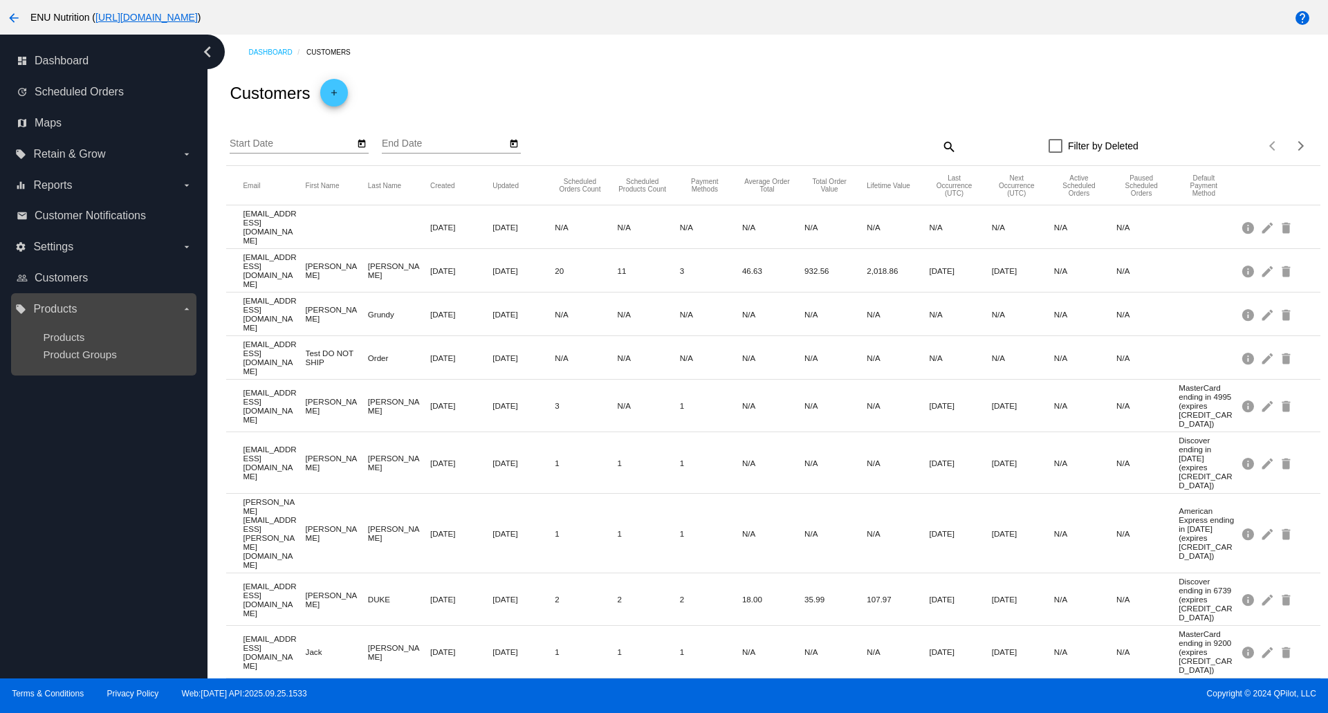
click at [182, 311] on icon "arrow_drop_down" at bounding box center [186, 309] width 11 height 11
click at [0, 0] on input "local_offer Products arrow_drop_down" at bounding box center [0, 0] width 0 height 0
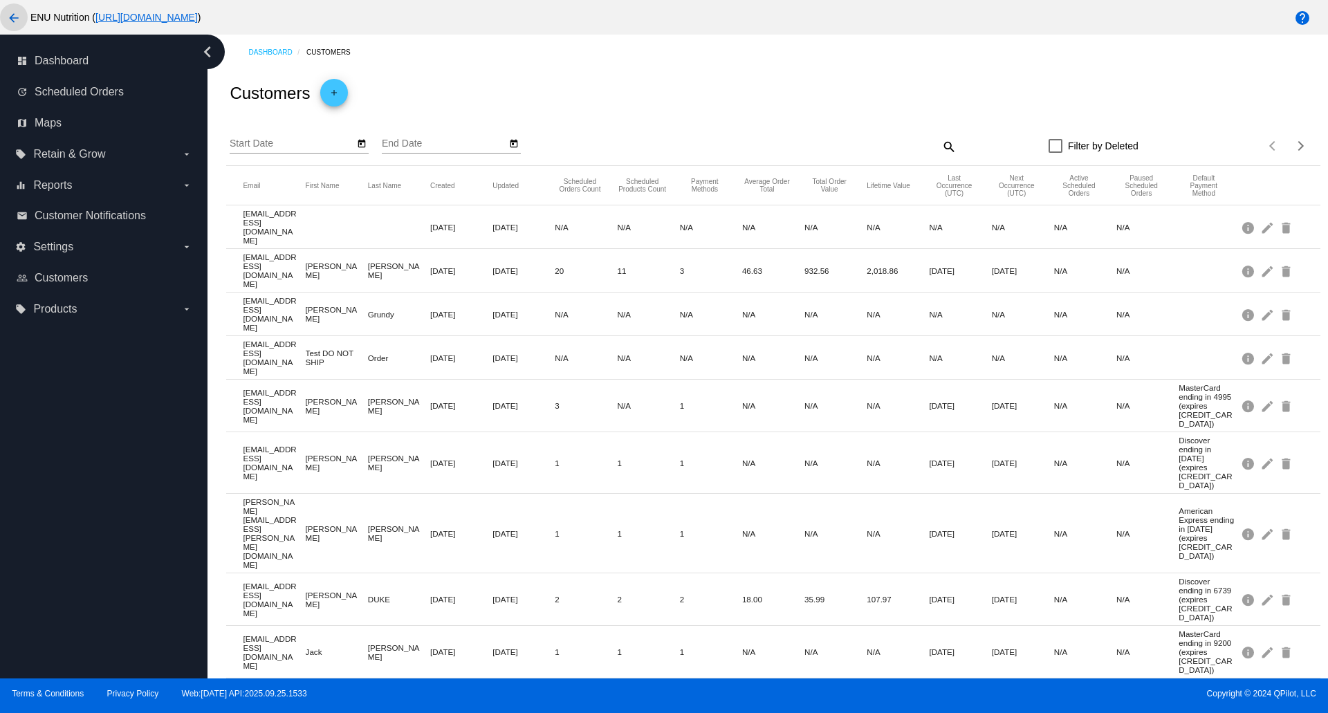
click at [10, 19] on mat-icon "arrow_back" at bounding box center [14, 18] width 17 height 17
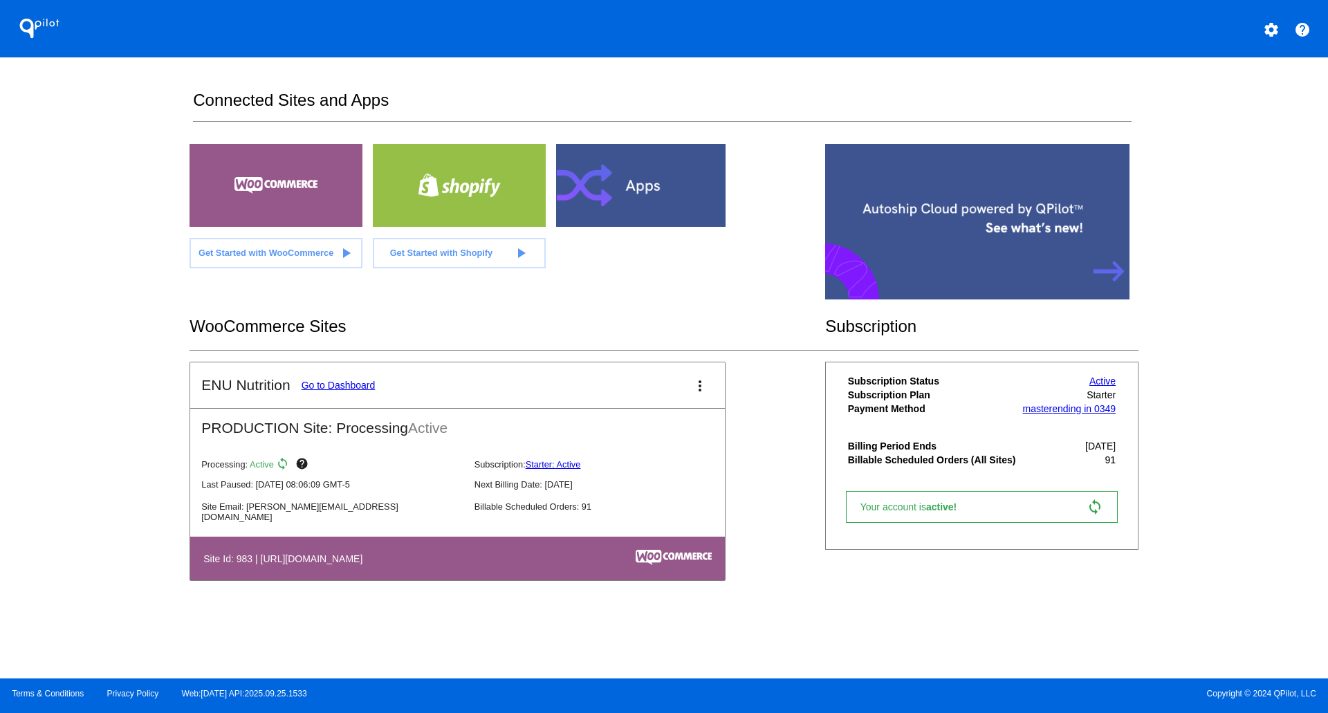
click at [1276, 31] on mat-icon "settings" at bounding box center [1271, 29] width 17 height 17
click at [1237, 38] on span "My Account" at bounding box center [1222, 36] width 57 height 12
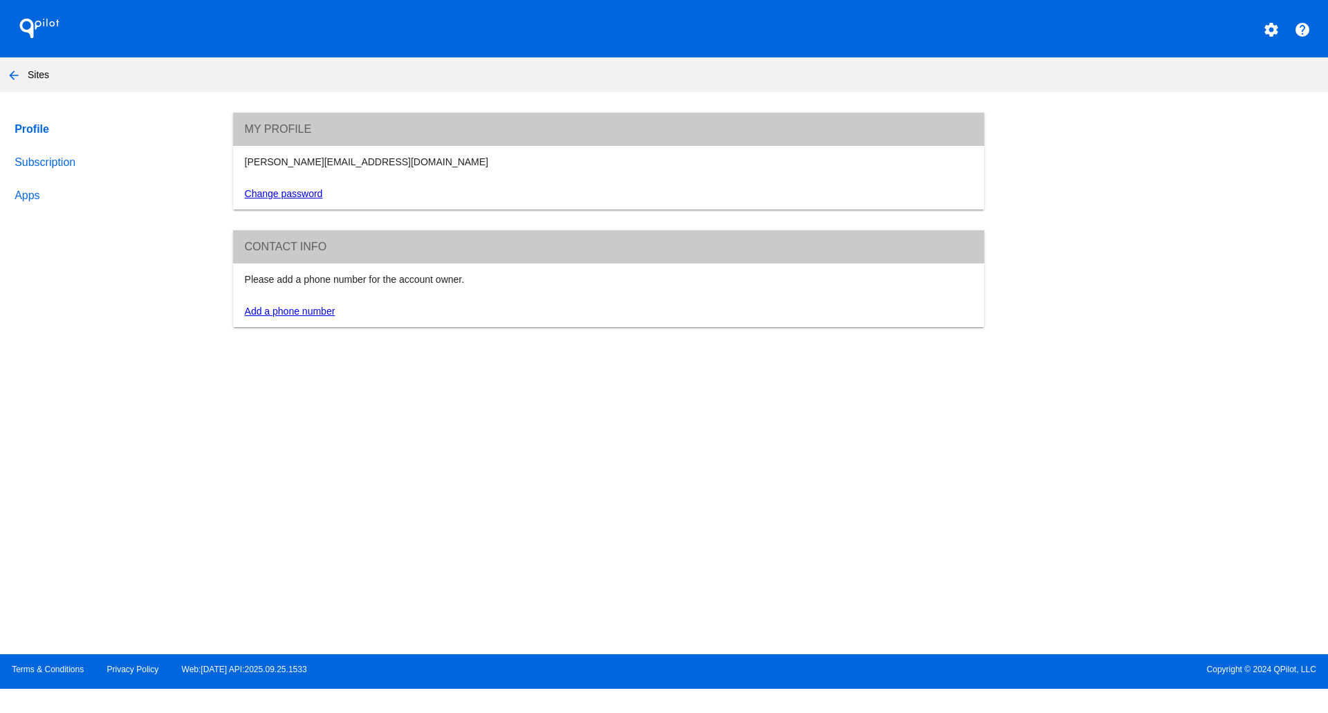
click at [36, 202] on link "Apps" at bounding box center [111, 195] width 198 height 33
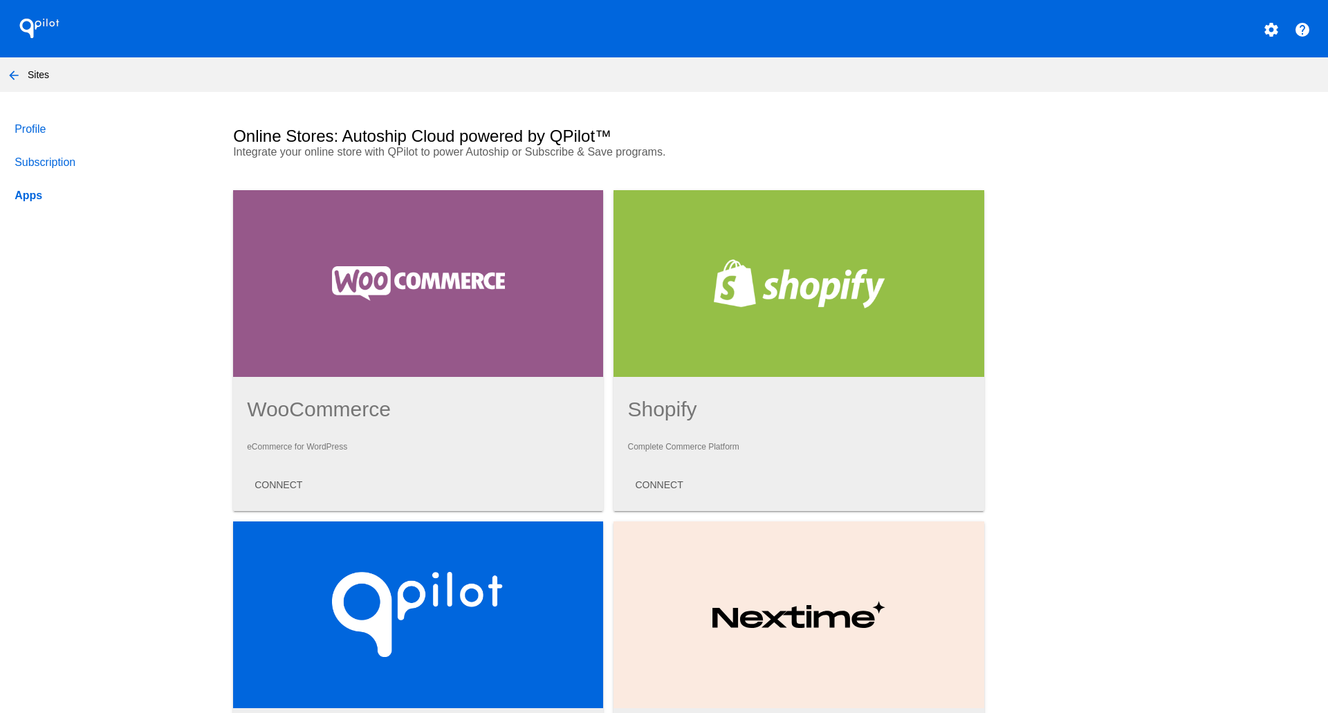
click at [39, 165] on link "Subscription" at bounding box center [111, 162] width 198 height 33
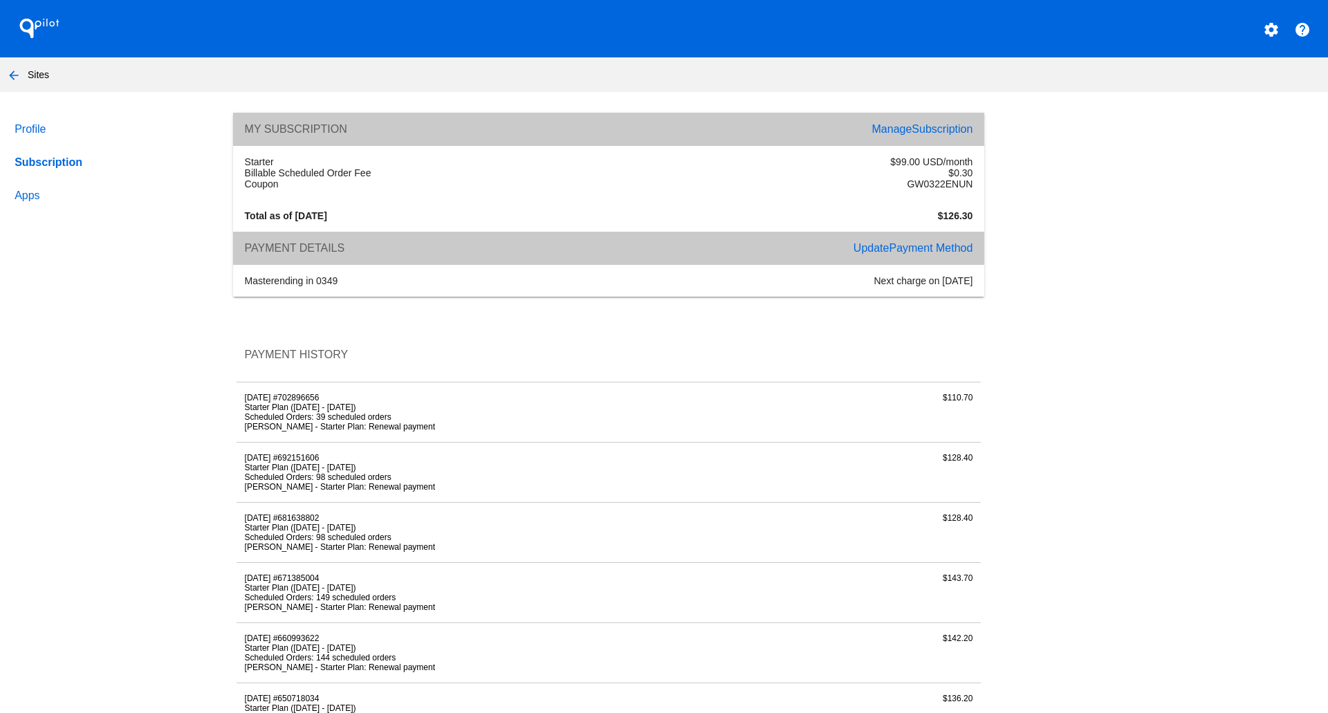
click at [911, 132] on span "Subscription" at bounding box center [941, 129] width 61 height 12
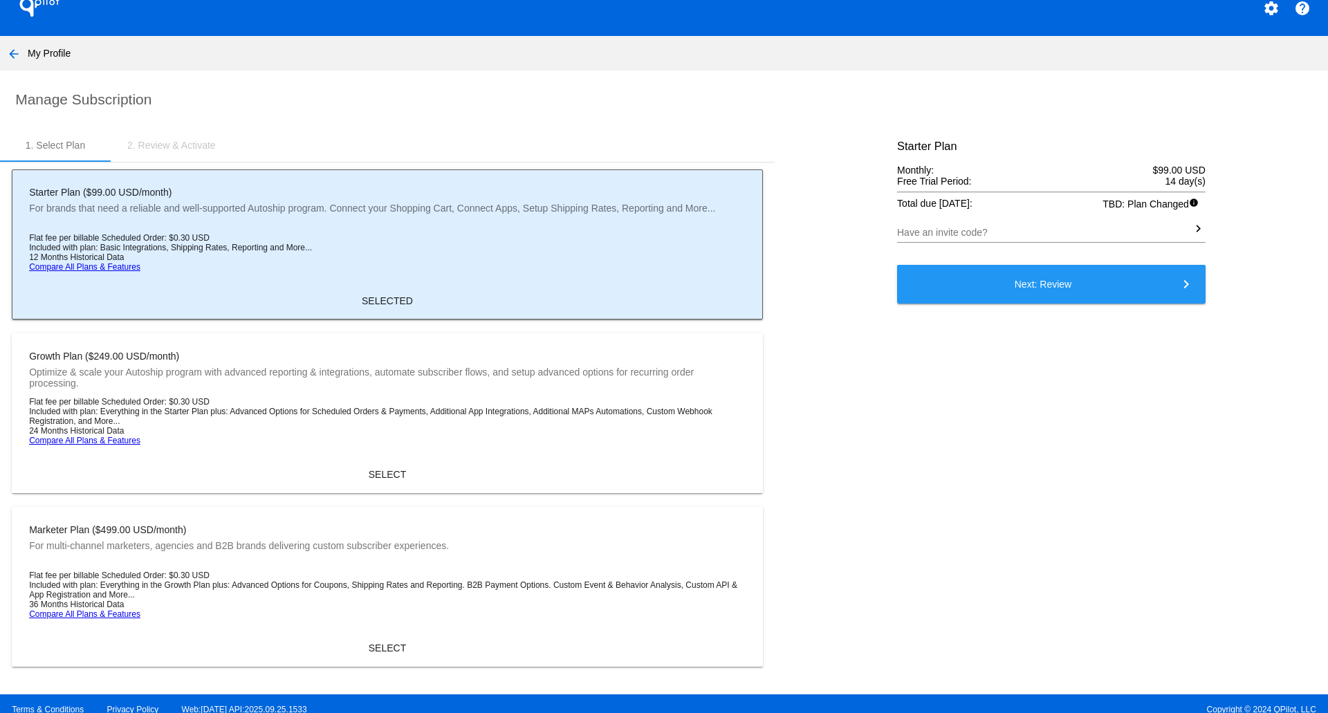
scroll to position [66, 0]
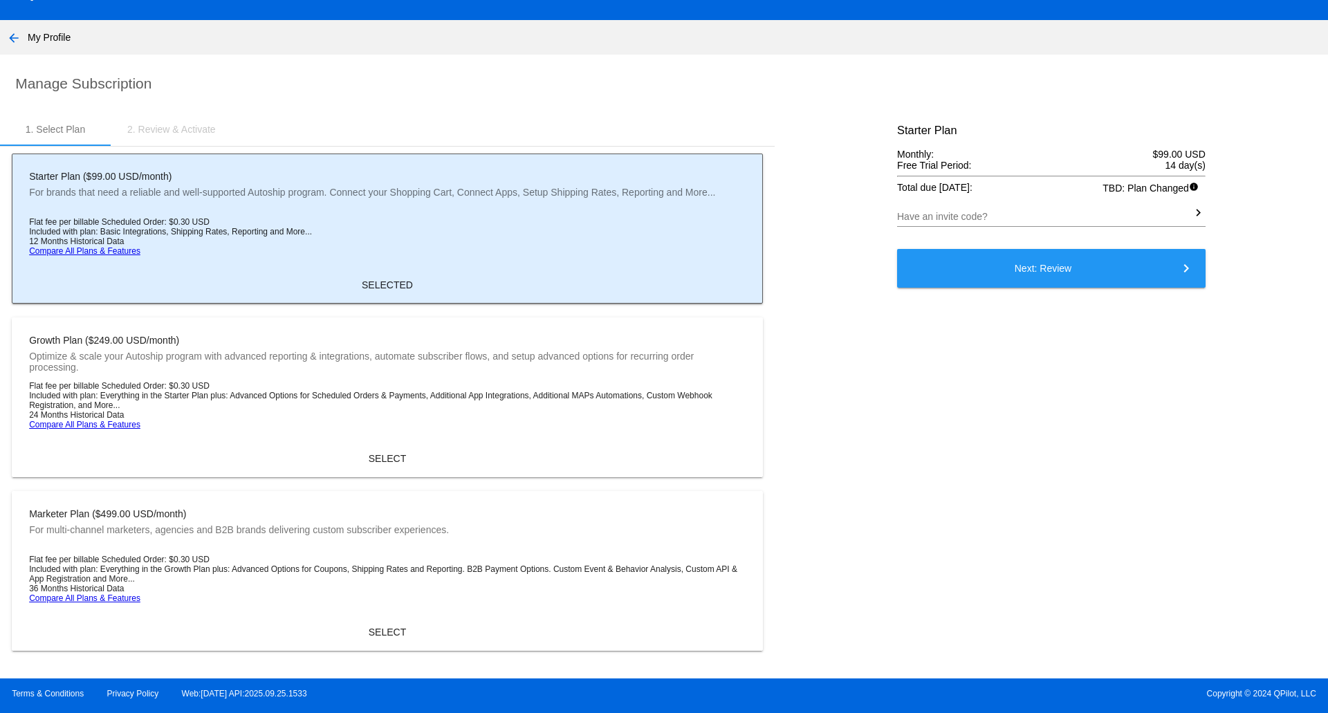
click at [183, 124] on div "2. Review & Activate" at bounding box center [171, 129] width 89 height 11
click at [19, 30] on mat-icon "arrow_back" at bounding box center [14, 38] width 17 height 17
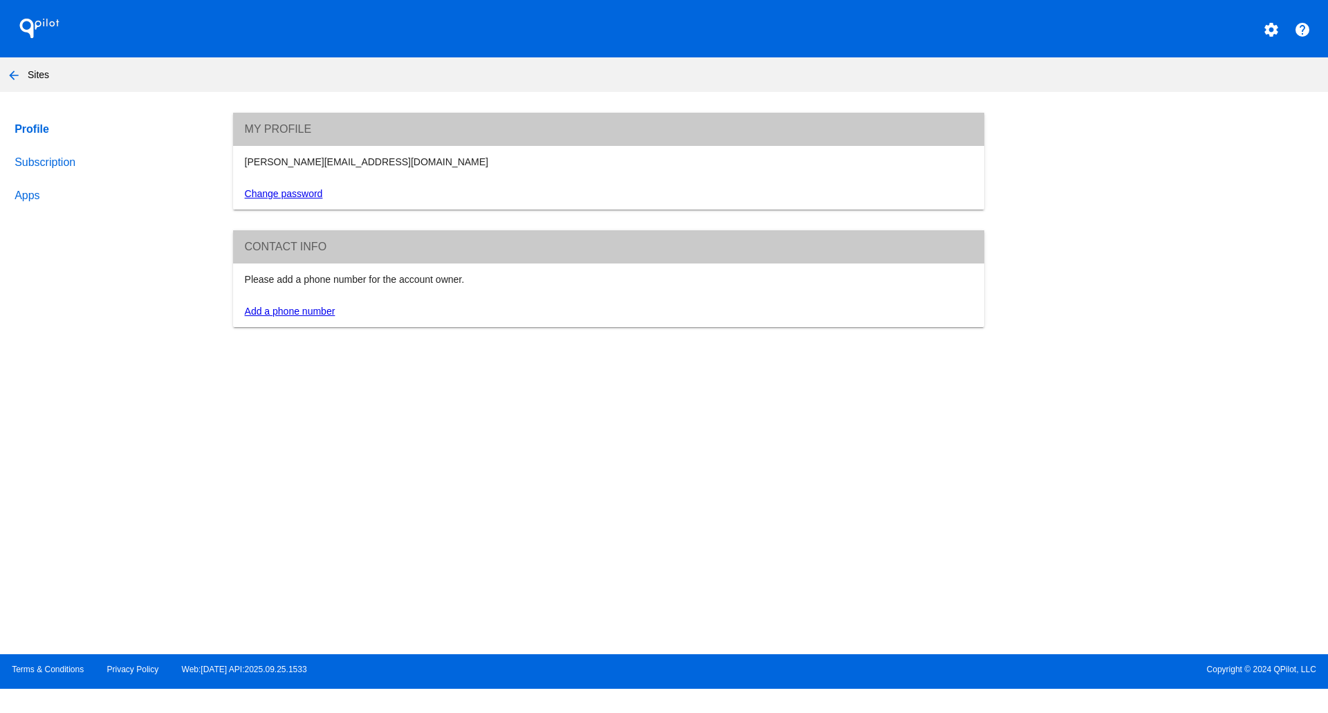
click at [48, 163] on link "Subscription" at bounding box center [111, 162] width 198 height 33
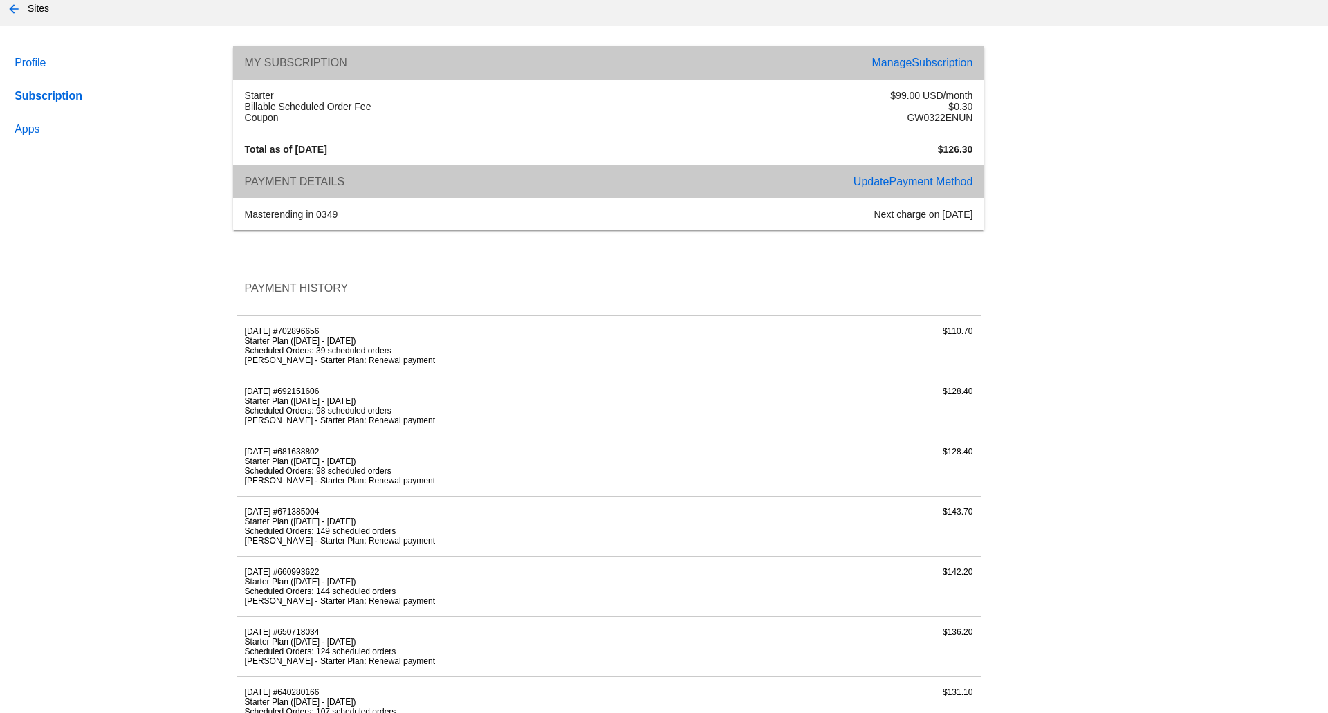
scroll to position [68, 0]
click at [488, 363] on li "[PERSON_NAME] - Starter Plan: Renewal payment" at bounding box center [485, 358] width 480 height 10
drag, startPoint x: 431, startPoint y: 434, endPoint x: 403, endPoint y: 449, distance: 32.2
click at [431, 414] on li "Scheduled Orders: 98 scheduled orders" at bounding box center [485, 409] width 480 height 10
click at [310, 414] on li "Scheduled Orders: 98 scheduled orders" at bounding box center [485, 409] width 480 height 10
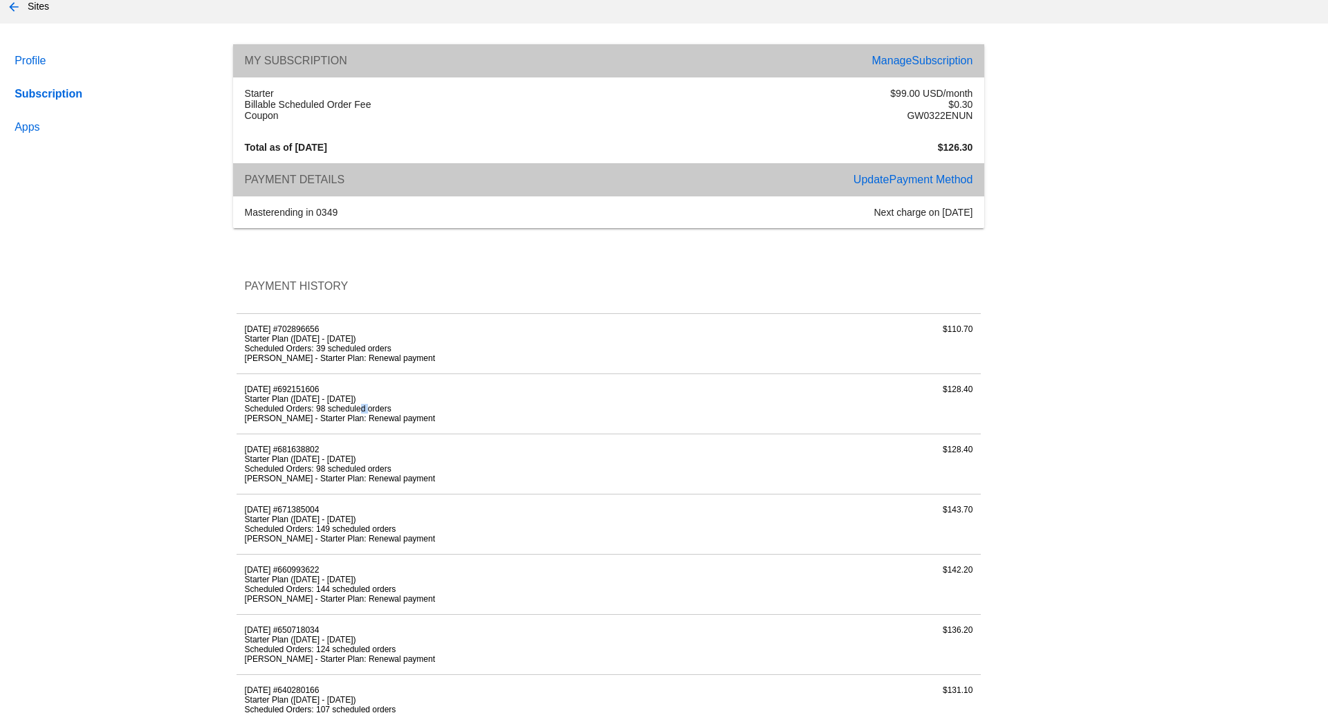
click at [310, 414] on li "Scheduled Orders: 98 scheduled orders" at bounding box center [485, 409] width 480 height 10
click at [400, 434] on article "[DATE] #692151606 Starter Plan ([DATE] - [DATE]) Scheduled Orders: 98 scheduled…" at bounding box center [608, 404] width 744 height 60
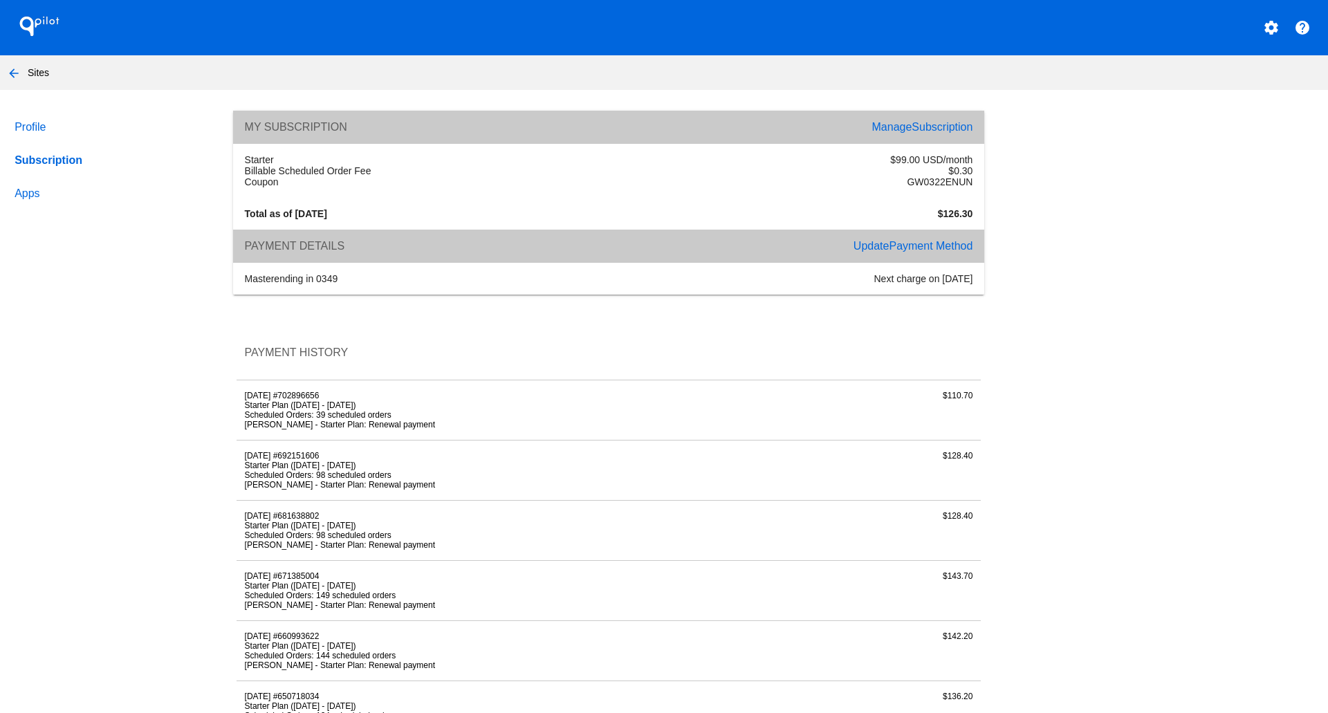
scroll to position [1, 0]
drag, startPoint x: 285, startPoint y: 478, endPoint x: 333, endPoint y: 480, distance: 48.4
click at [333, 480] on div "[DATE] #692151606 Starter Plan ([DATE] - [DATE]) Scheduled Orders: 98 scheduled…" at bounding box center [484, 471] width 496 height 39
copy div "#692151606"
click at [270, 483] on div "[DATE] #692151606 Starter Plan ([DATE] - [DATE]) Scheduled Orders: 98 scheduled…" at bounding box center [484, 471] width 496 height 39
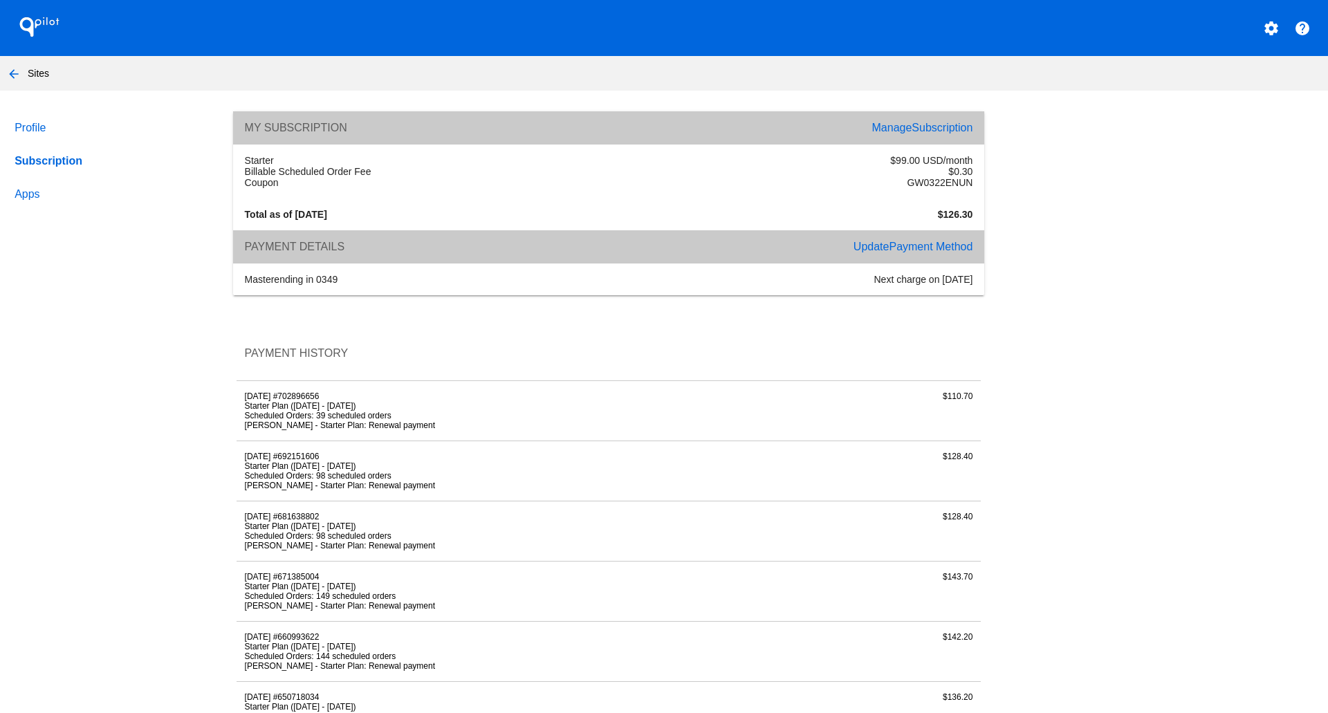
drag, startPoint x: 243, startPoint y: 479, endPoint x: 281, endPoint y: 480, distance: 38.7
click at [281, 480] on div "[DATE] #692151606 Starter Plan ([DATE] - [DATE]) Scheduled Orders: 98 scheduled…" at bounding box center [484, 471] width 496 height 39
copy div "[DATE]"
click at [286, 471] on li "Starter Plan ([DATE] - [DATE])" at bounding box center [485, 466] width 480 height 10
drag, startPoint x: 336, startPoint y: 481, endPoint x: 287, endPoint y: 480, distance: 49.1
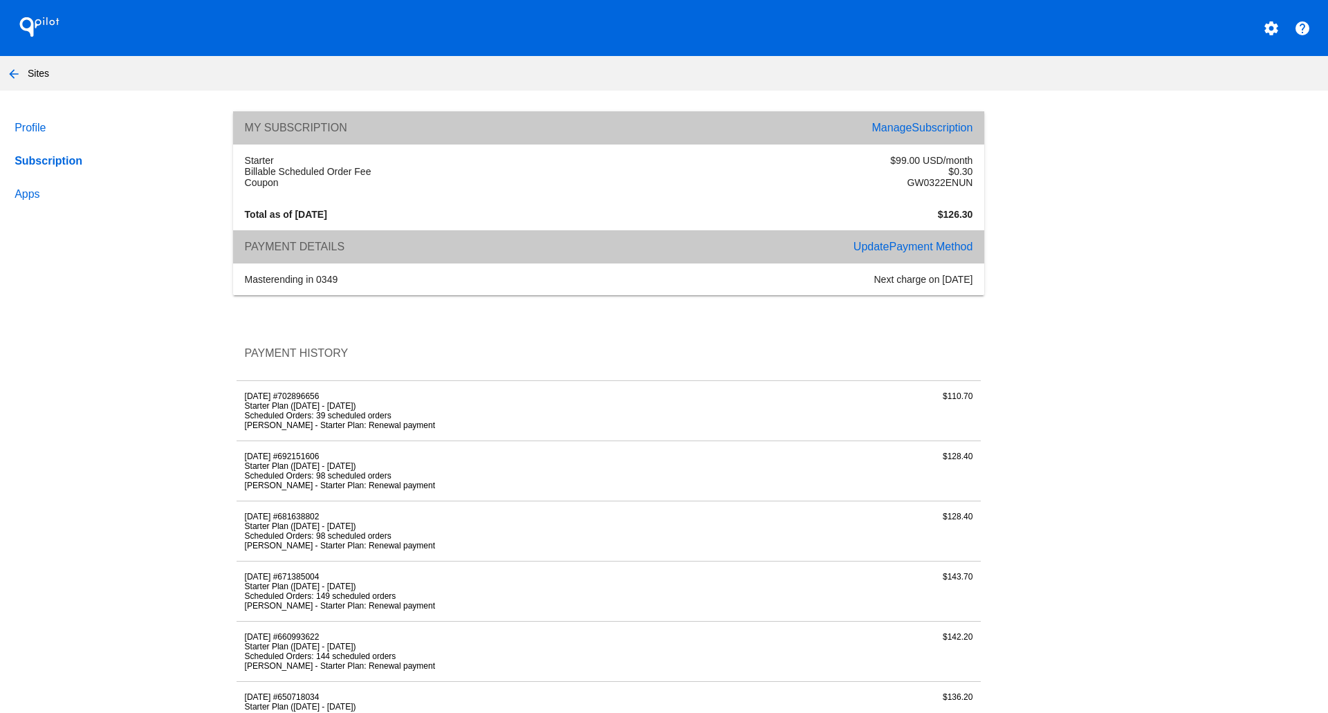
click at [287, 480] on div "[DATE] #692151606 Starter Plan ([DATE] - [DATE]) Scheduled Orders: 98 scheduled…" at bounding box center [484, 471] width 496 height 39
copy div "#692151606"
